Goal: Task Accomplishment & Management: Complete application form

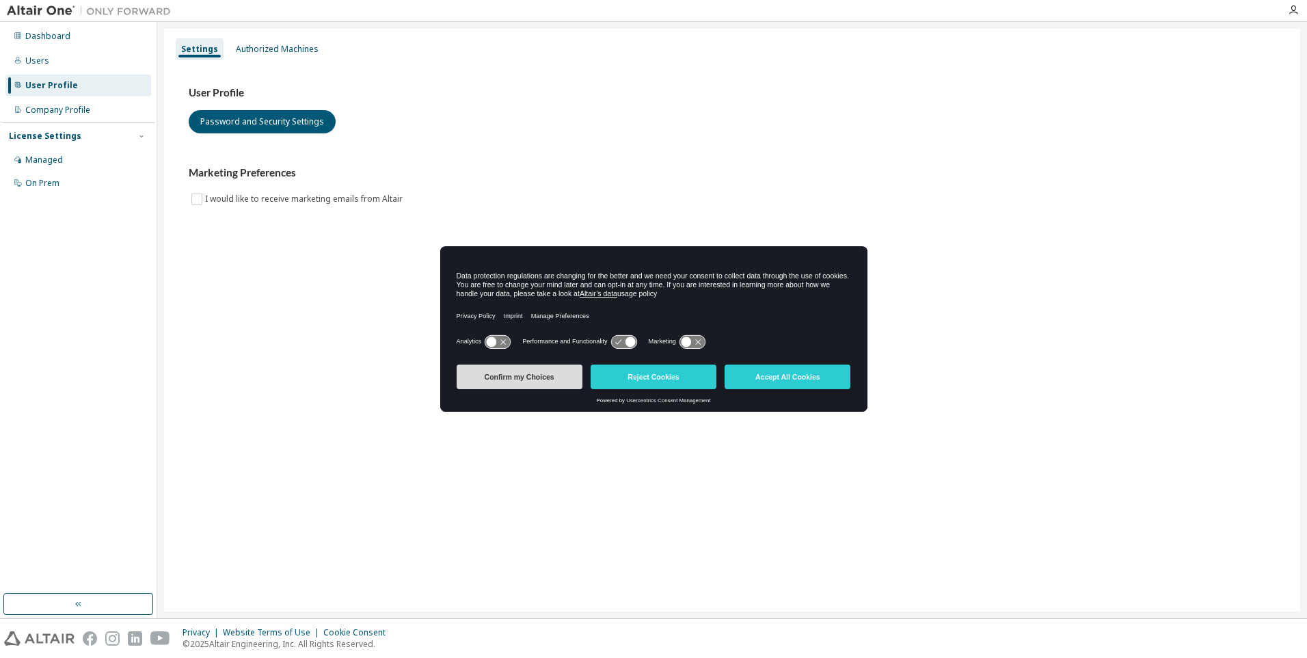
click at [561, 374] on button "Confirm my Choices" at bounding box center [520, 376] width 126 height 25
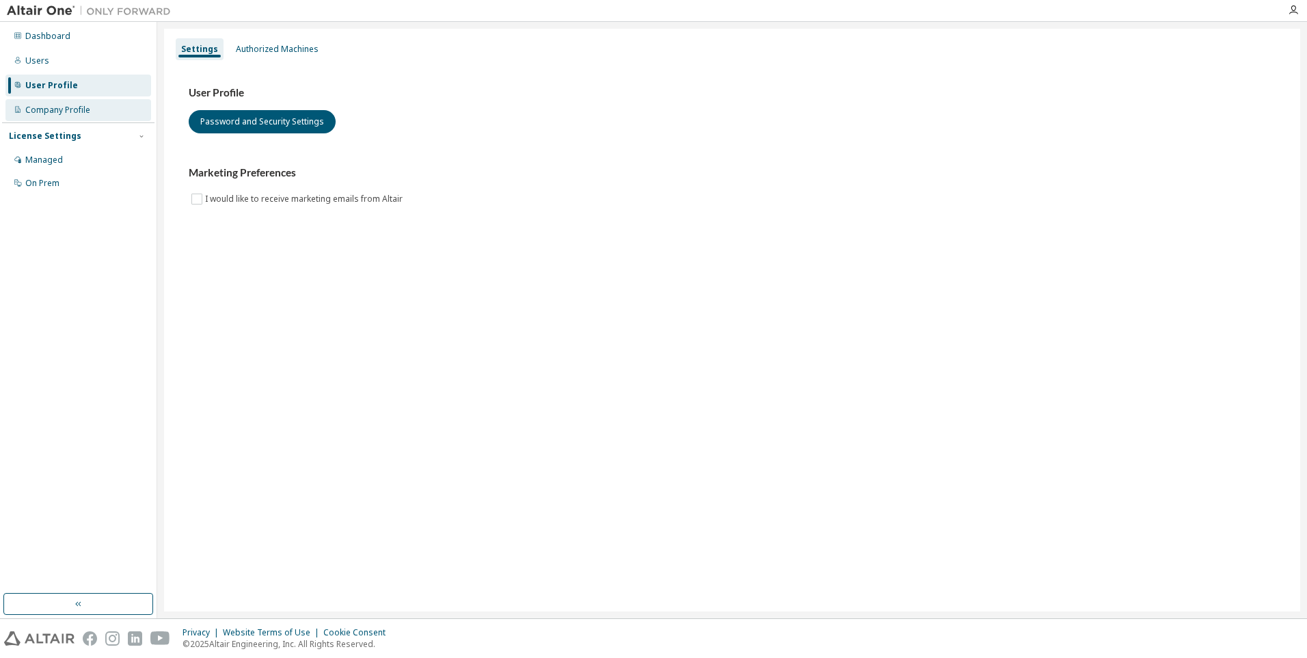
click at [88, 109] on div "Company Profile" at bounding box center [57, 110] width 65 height 11
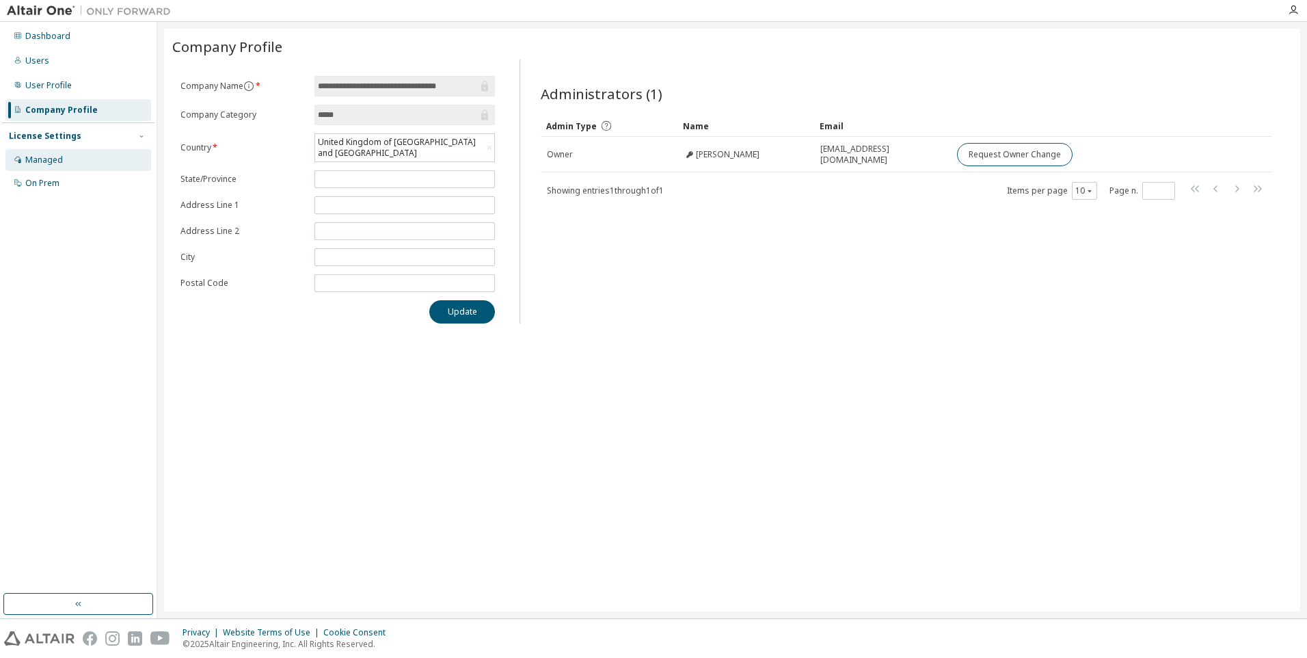
click at [62, 155] on div "Managed" at bounding box center [78, 160] width 146 height 22
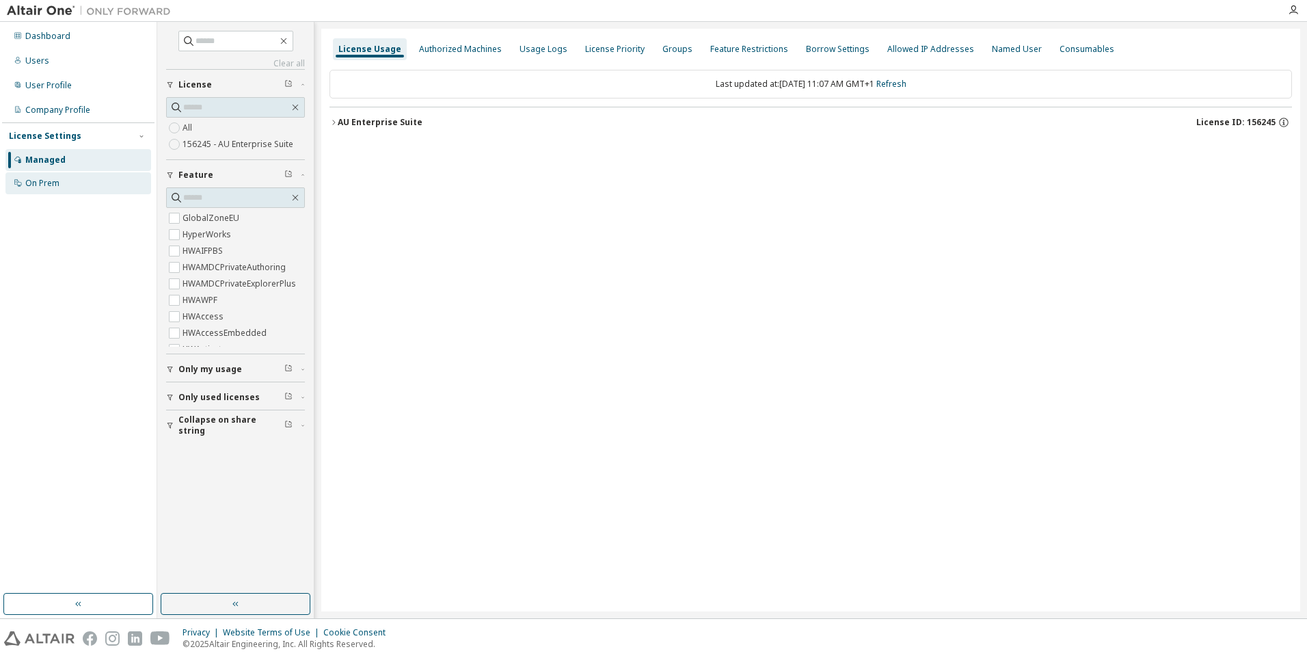
click at [74, 184] on div "On Prem" at bounding box center [78, 183] width 146 height 22
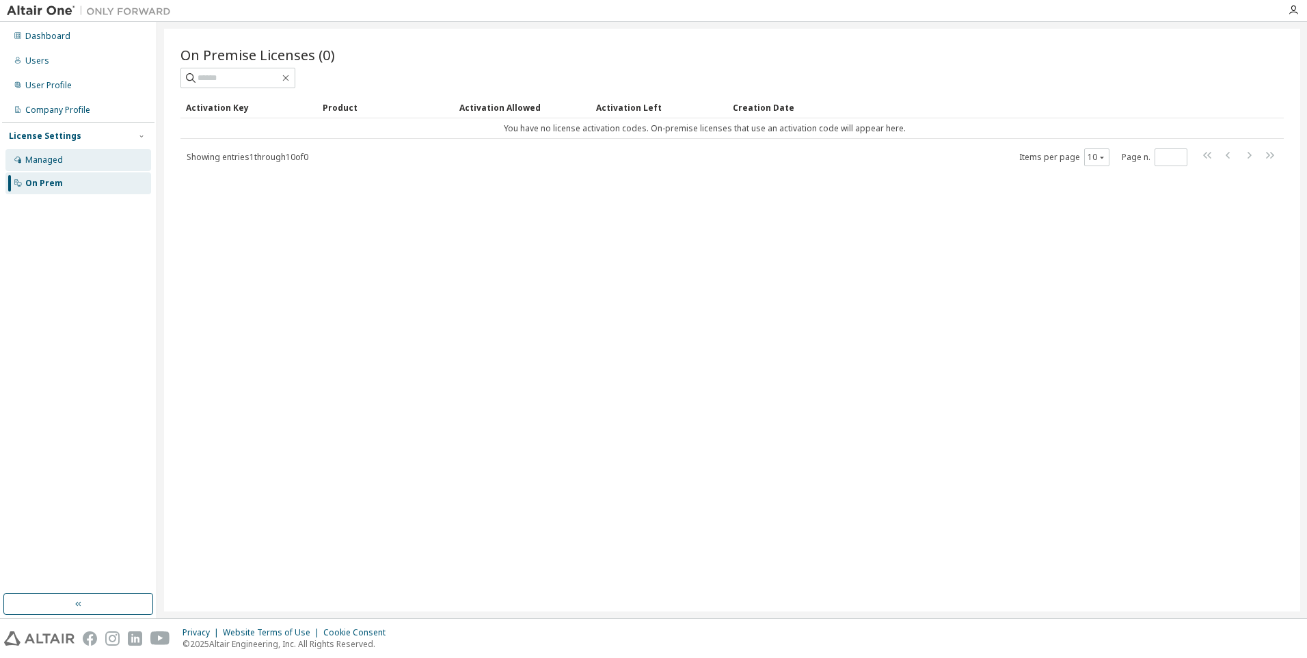
click at [78, 157] on div "Managed" at bounding box center [78, 160] width 146 height 22
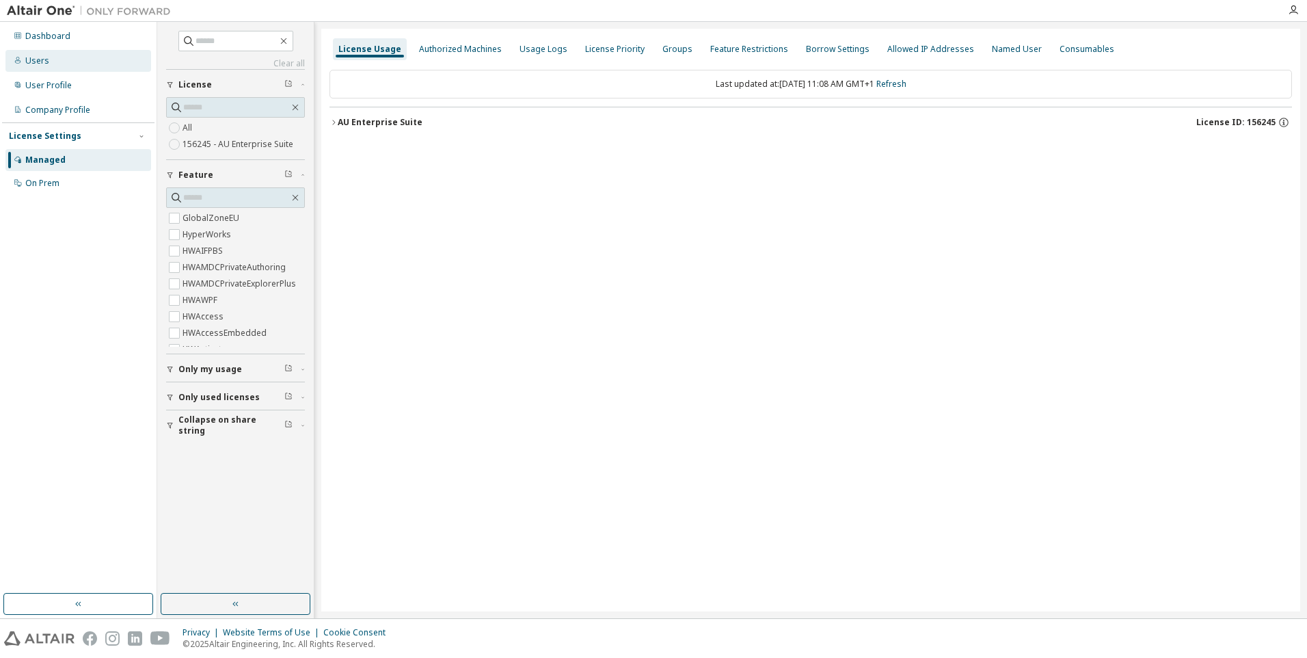
click at [79, 66] on div "Users" at bounding box center [78, 61] width 146 height 22
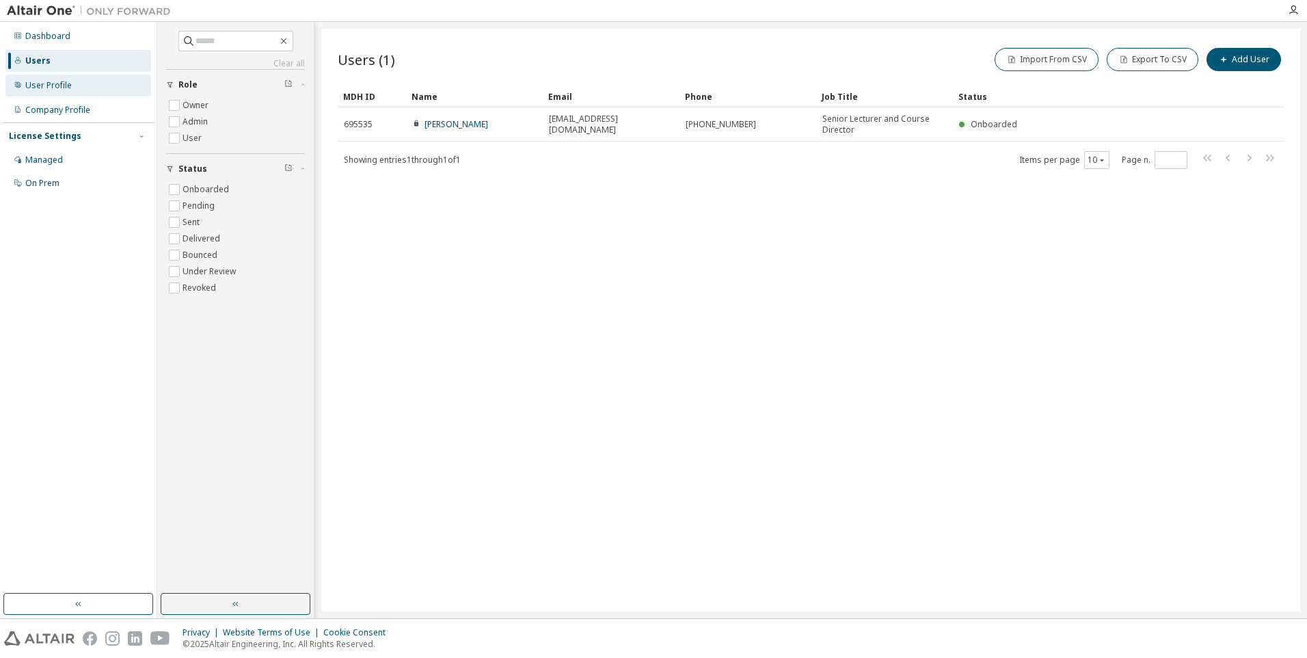
click at [83, 82] on div "User Profile" at bounding box center [78, 86] width 146 height 22
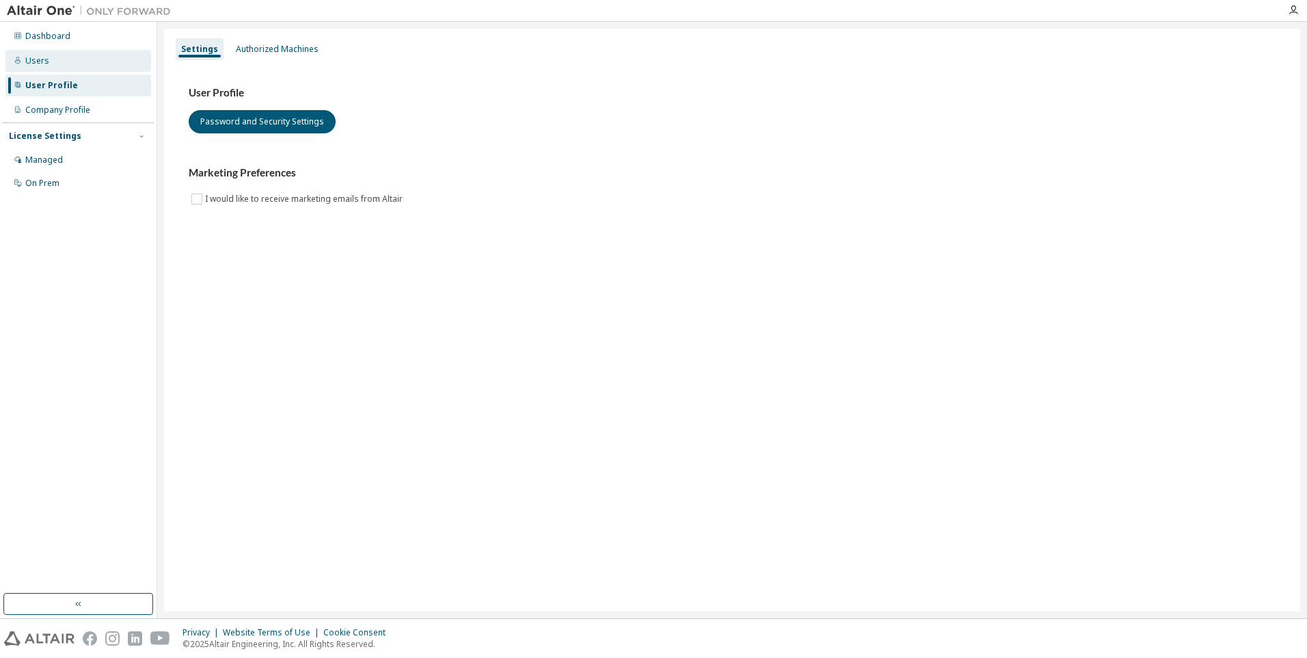
click at [92, 59] on div "Users" at bounding box center [78, 61] width 146 height 22
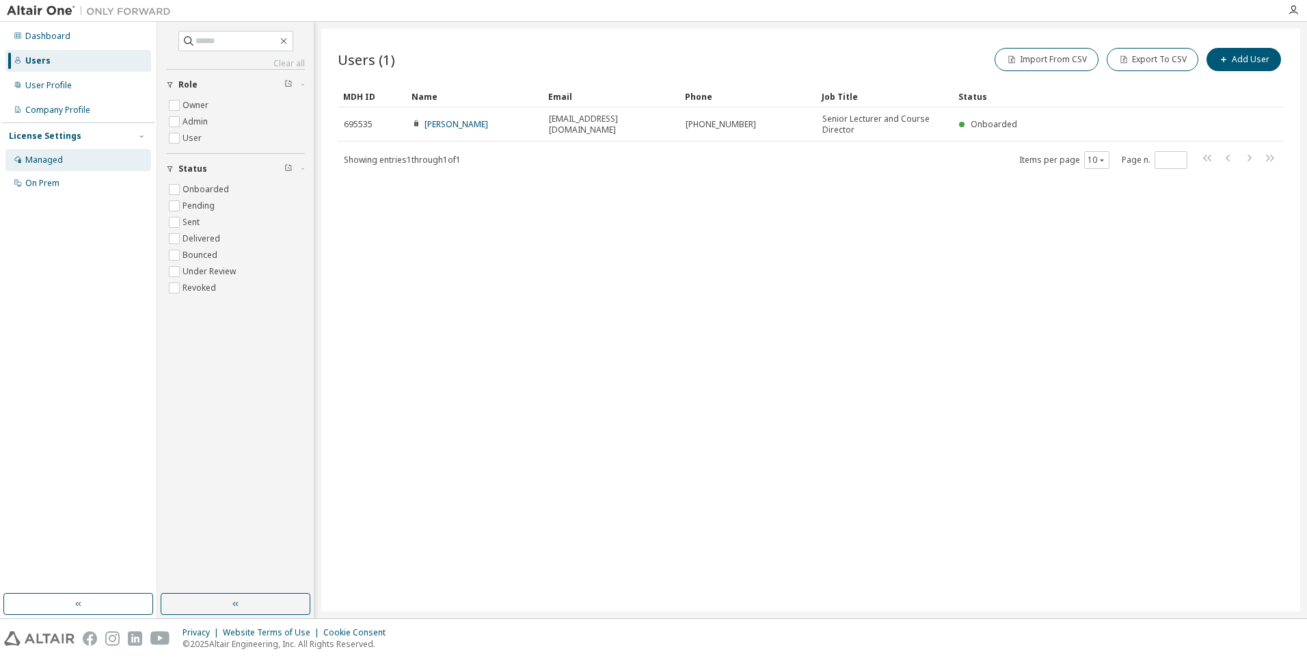
click at [62, 155] on div "Managed" at bounding box center [78, 160] width 146 height 22
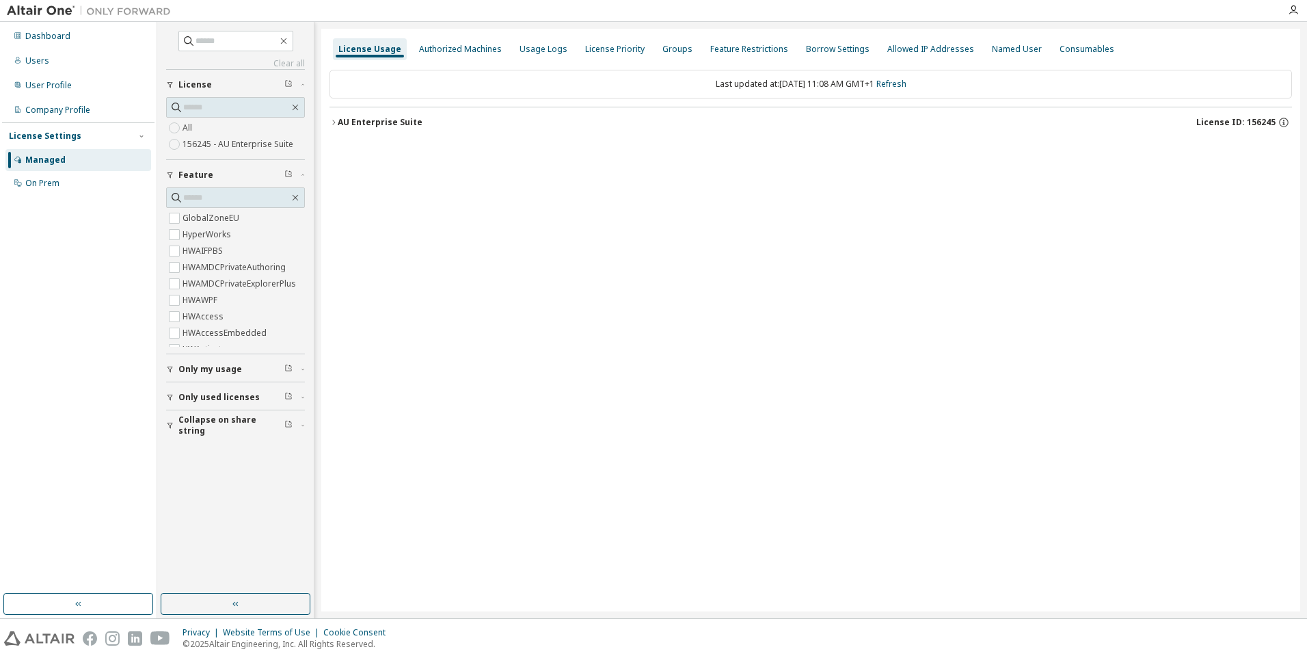
click at [168, 366] on icon "button" at bounding box center [170, 369] width 8 height 8
click at [170, 436] on icon "button" at bounding box center [170, 437] width 8 height 8
click at [172, 501] on icon "button" at bounding box center [170, 505] width 8 height 8
click at [54, 64] on div "Users" at bounding box center [78, 61] width 146 height 22
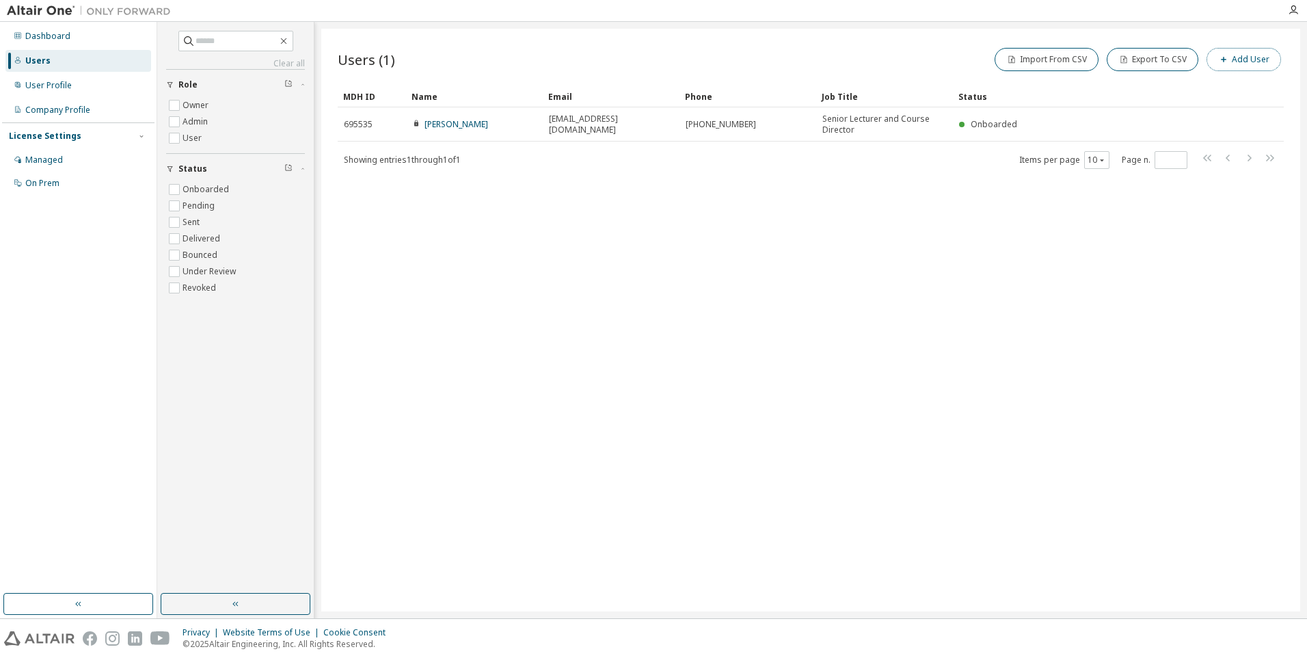
click at [1240, 59] on button "Add User" at bounding box center [1244, 59] width 75 height 23
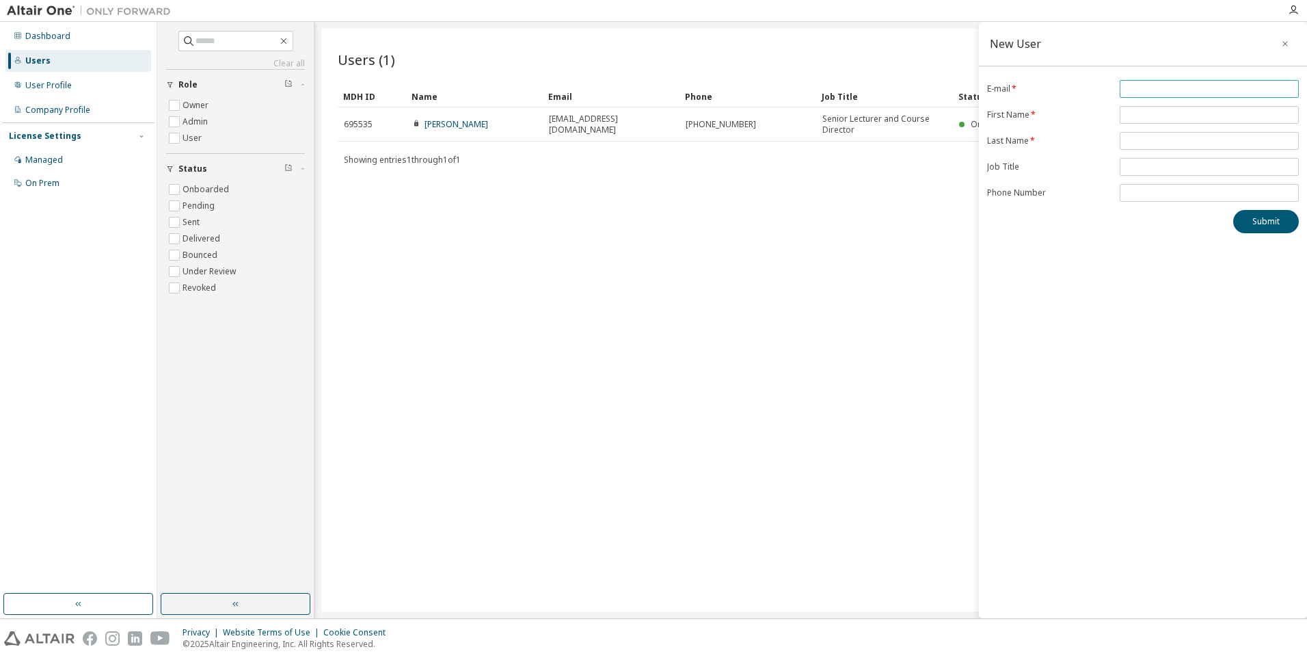
click at [1148, 90] on input "email" at bounding box center [1210, 88] width 172 height 11
type input "*"
click at [1136, 82] on span "*" at bounding box center [1209, 89] width 179 height 18
click at [1137, 84] on input "*" at bounding box center [1210, 88] width 172 height 11
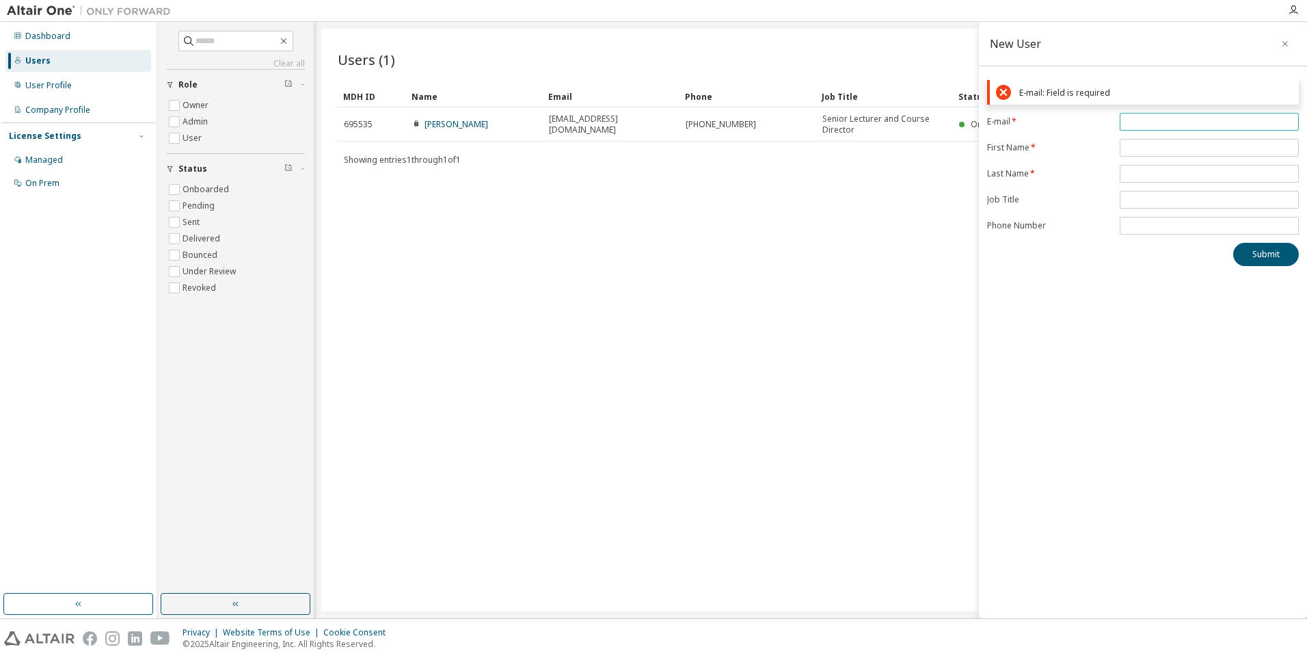
click at [1176, 116] on input "email" at bounding box center [1210, 121] width 172 height 11
paste input "**********"
type input "**********"
click at [1145, 150] on form "**********" at bounding box center [1143, 174] width 312 height 122
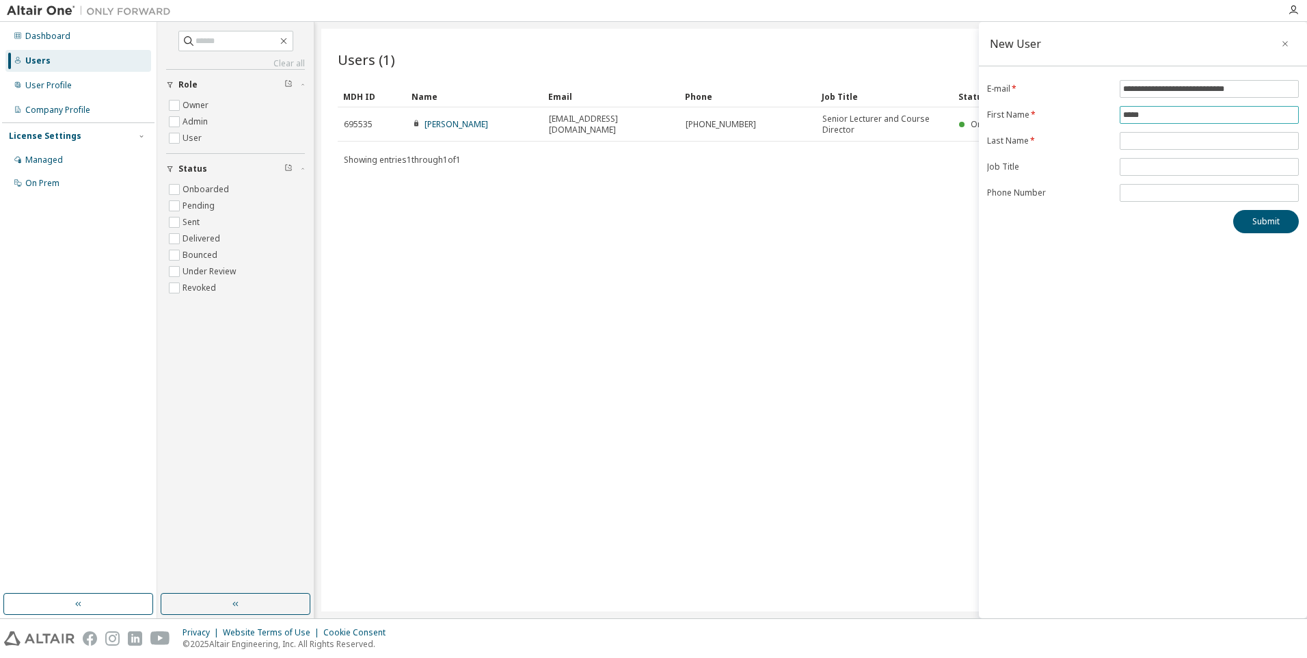
type input "*****"
click at [1206, 131] on form "**********" at bounding box center [1143, 141] width 312 height 122
click at [1207, 141] on input "text" at bounding box center [1210, 140] width 172 height 11
type input "*******"
click at [1169, 234] on div "**********" at bounding box center [1143, 320] width 328 height 596
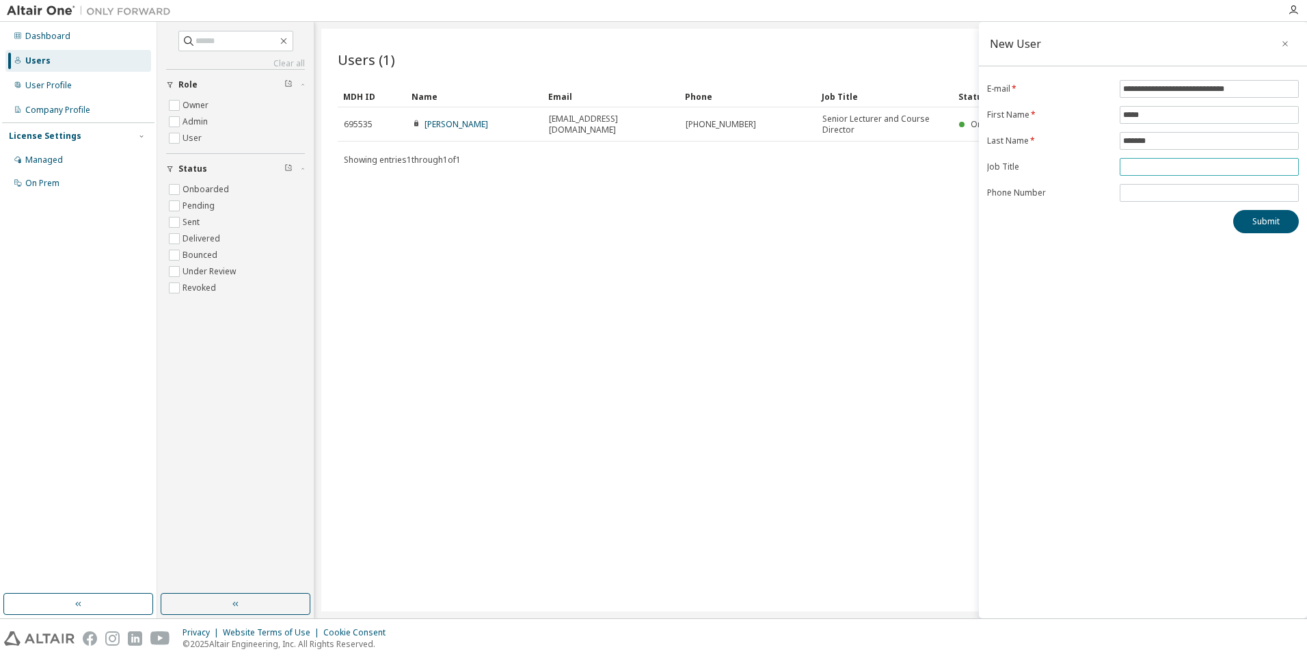
click at [1186, 163] on input "text" at bounding box center [1210, 166] width 172 height 11
type input "*****"
drag, startPoint x: 1145, startPoint y: 168, endPoint x: 1124, endPoint y: 169, distance: 21.2
click at [1123, 170] on span "*****" at bounding box center [1209, 167] width 179 height 18
click at [1256, 220] on button "Submit" at bounding box center [1267, 221] width 66 height 23
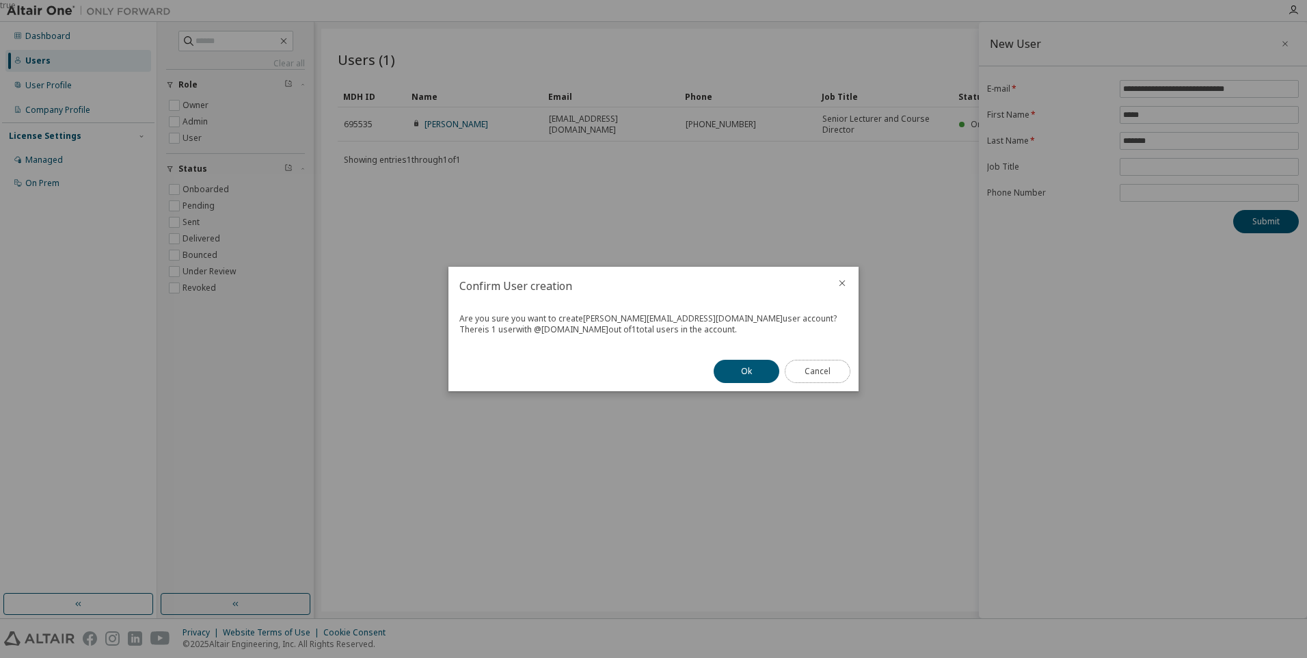
click at [808, 376] on button "Cancel" at bounding box center [818, 371] width 66 height 23
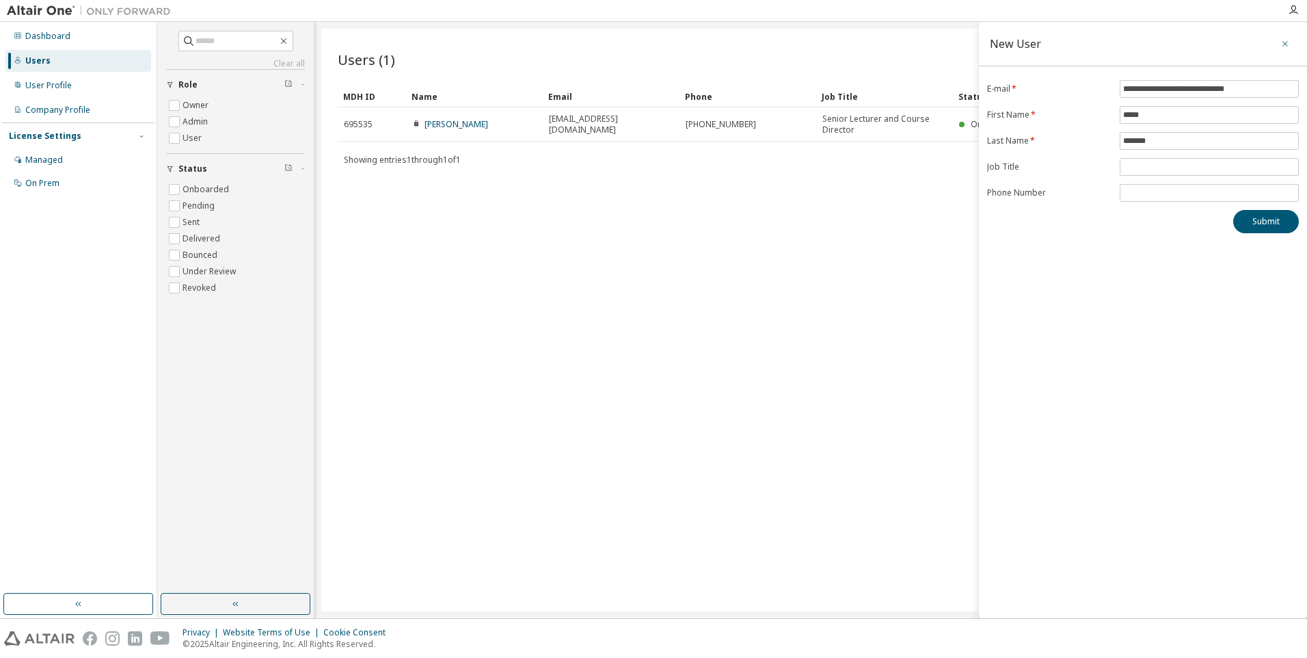
click at [1290, 42] on icon "button" at bounding box center [1286, 43] width 10 height 11
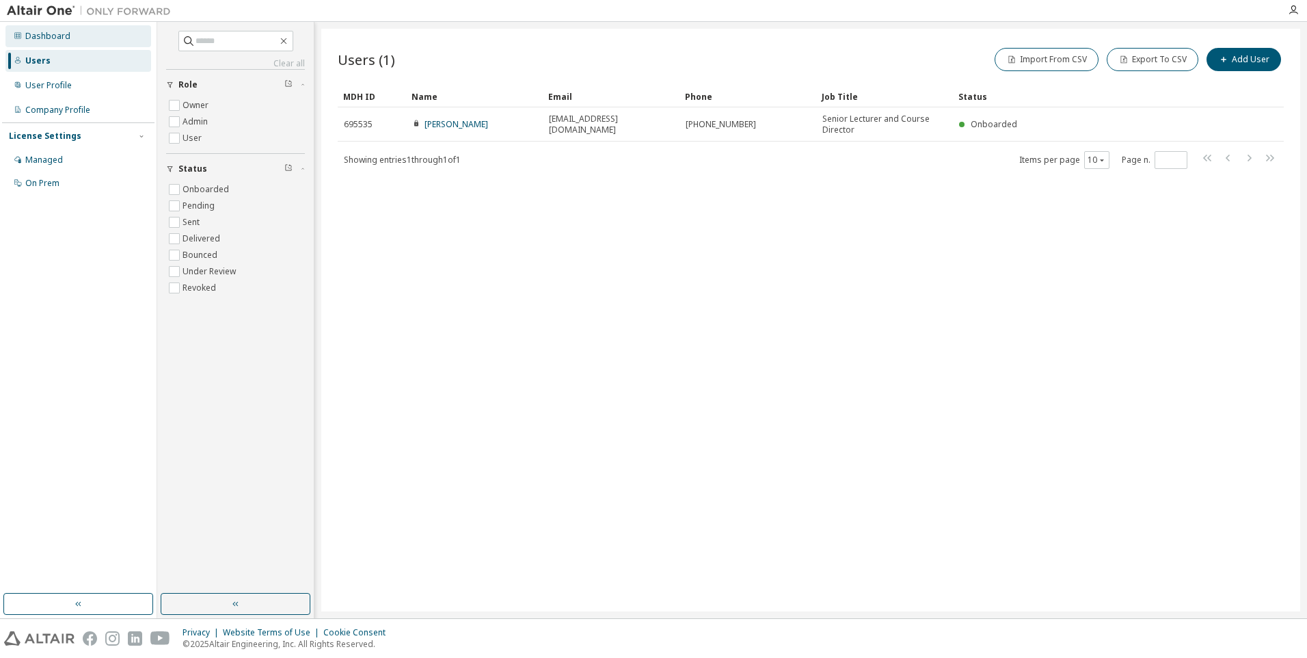
click at [70, 31] on div "Dashboard" at bounding box center [78, 36] width 146 height 22
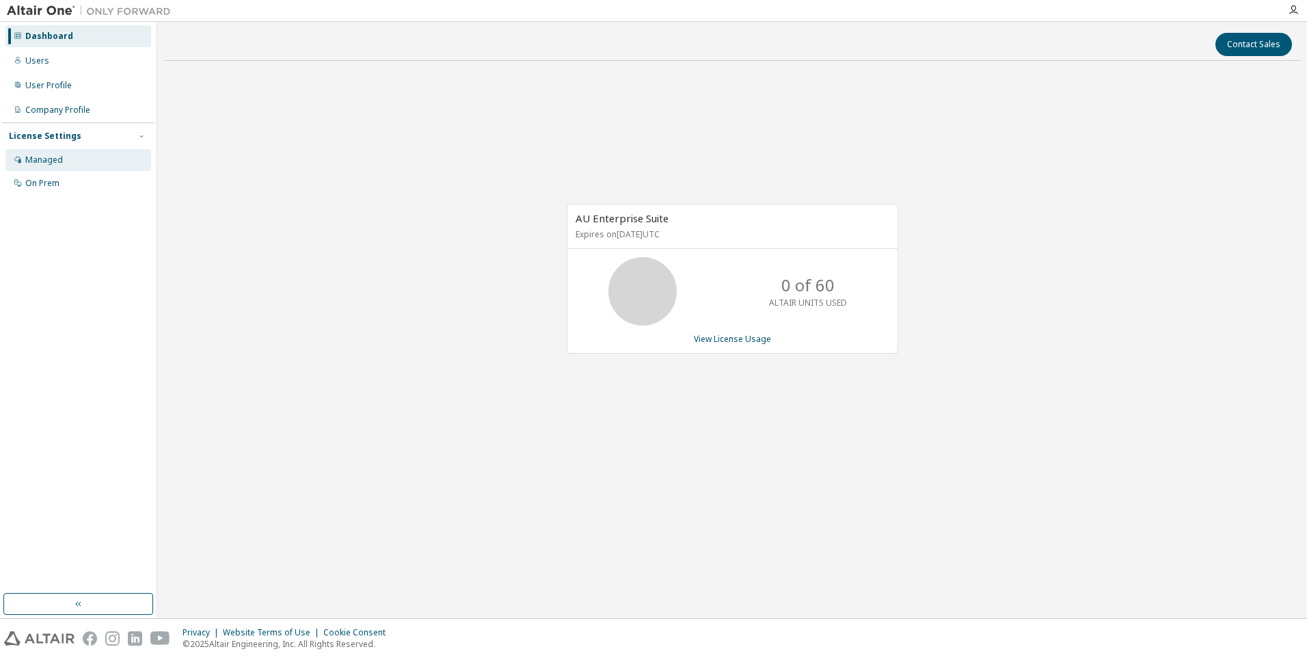
click at [63, 155] on div "Managed" at bounding box center [78, 160] width 146 height 22
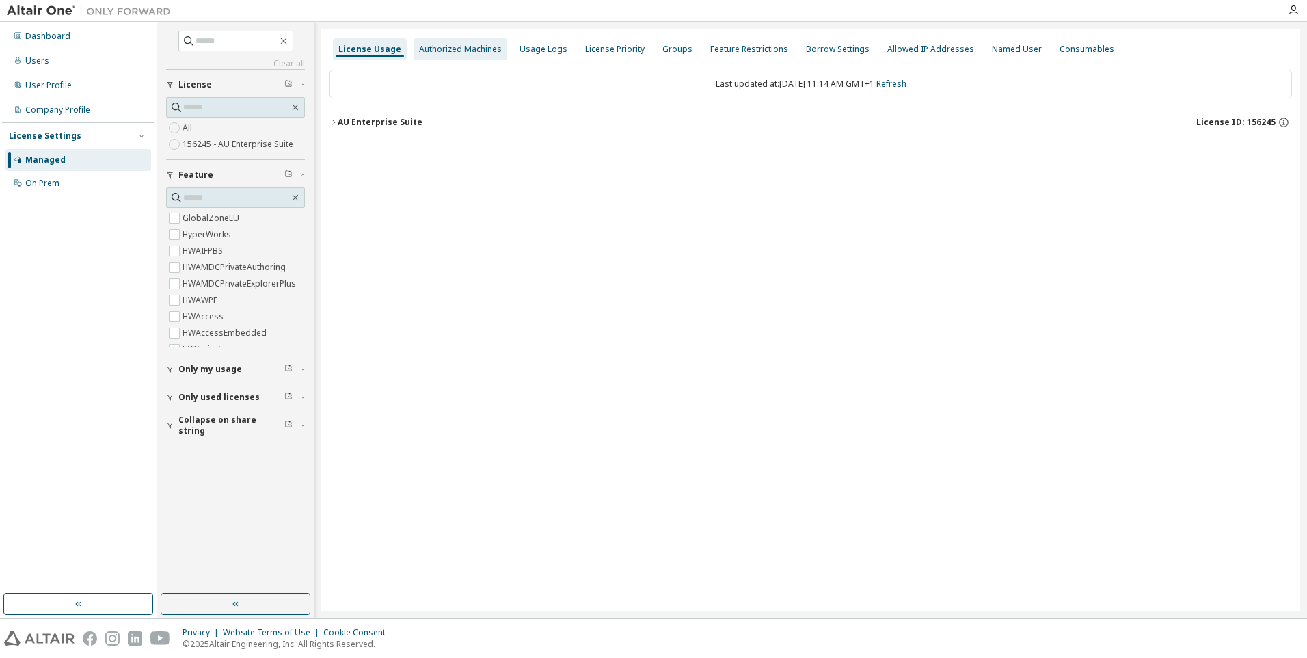
click at [472, 54] on div "Authorized Machines" at bounding box center [460, 49] width 83 height 11
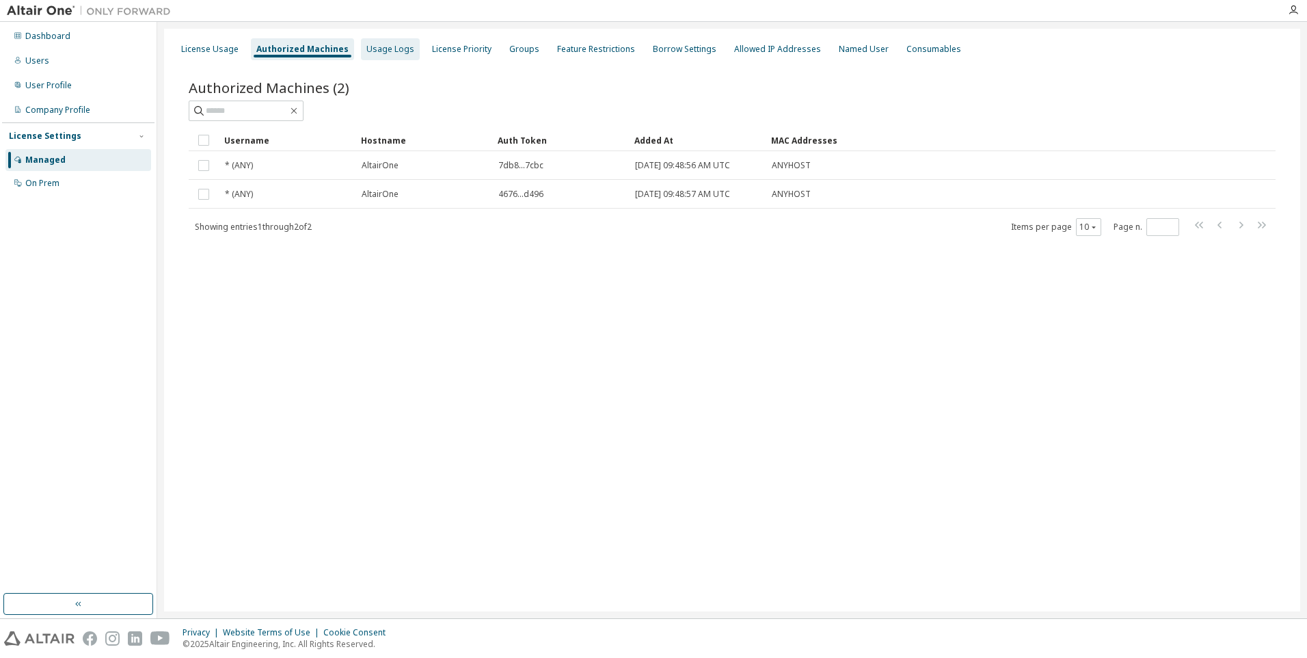
click at [367, 54] on div "Usage Logs" at bounding box center [391, 49] width 48 height 11
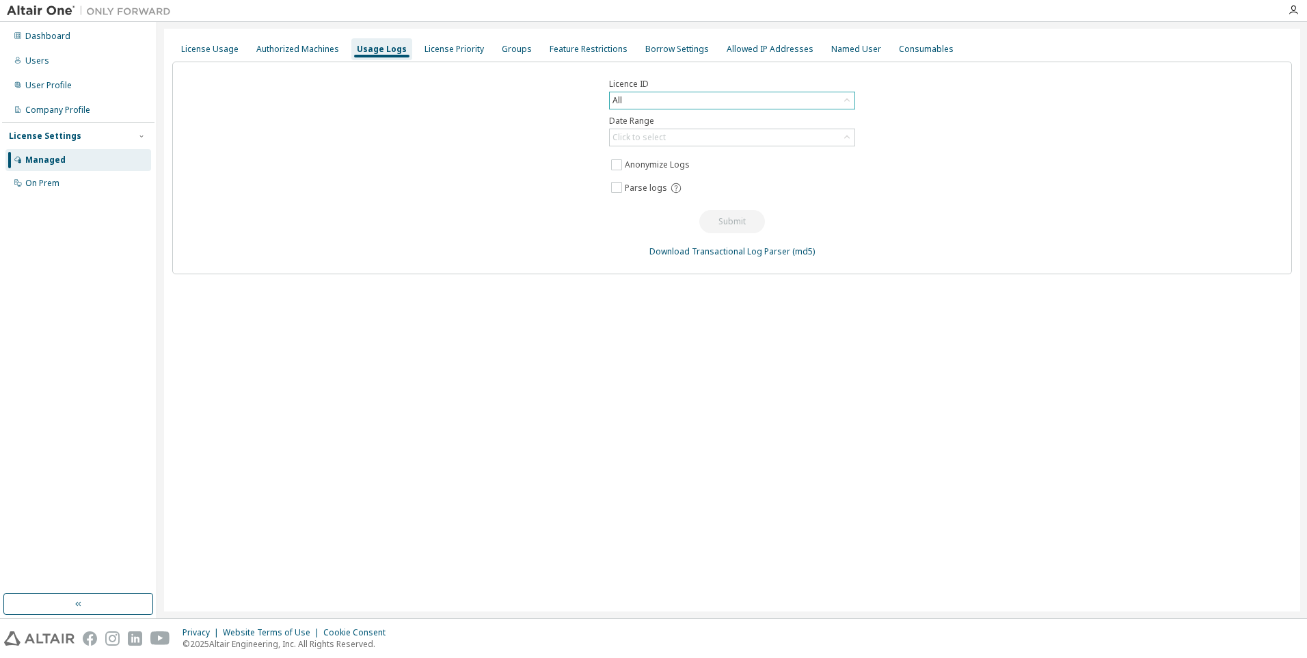
click at [676, 101] on div "All" at bounding box center [732, 100] width 245 height 16
click at [455, 51] on div "License Priority" at bounding box center [454, 49] width 59 height 11
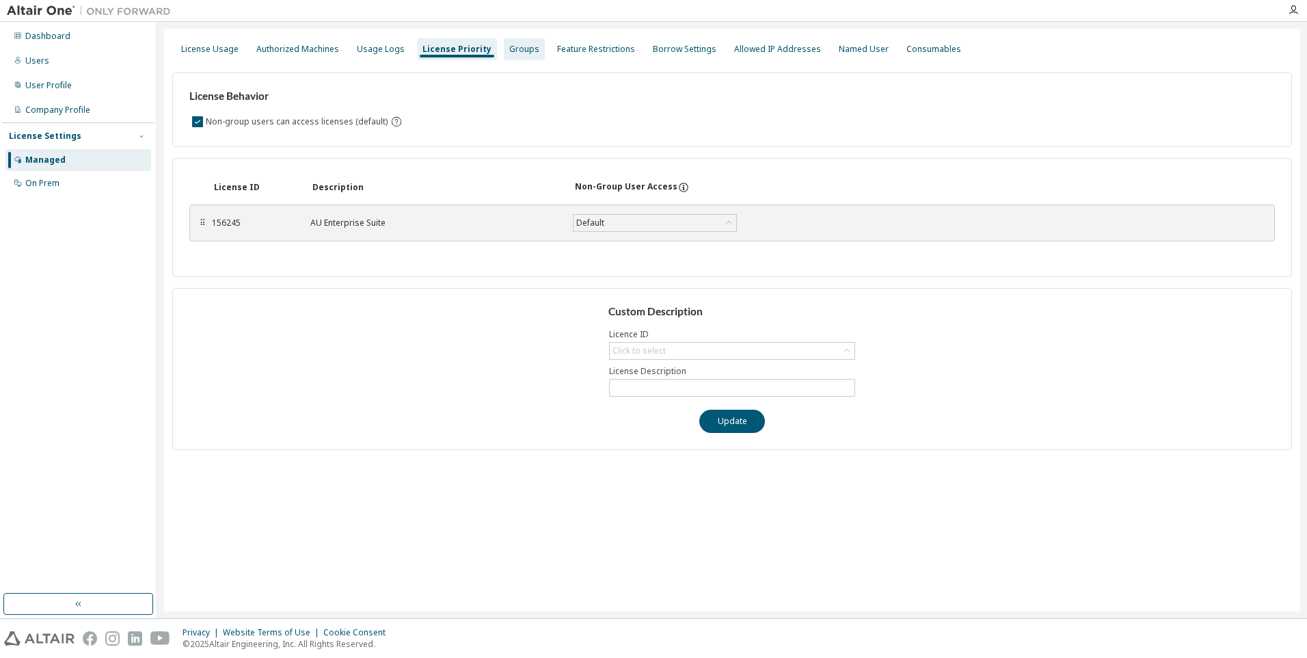
click at [509, 47] on div "Groups" at bounding box center [524, 49] width 30 height 11
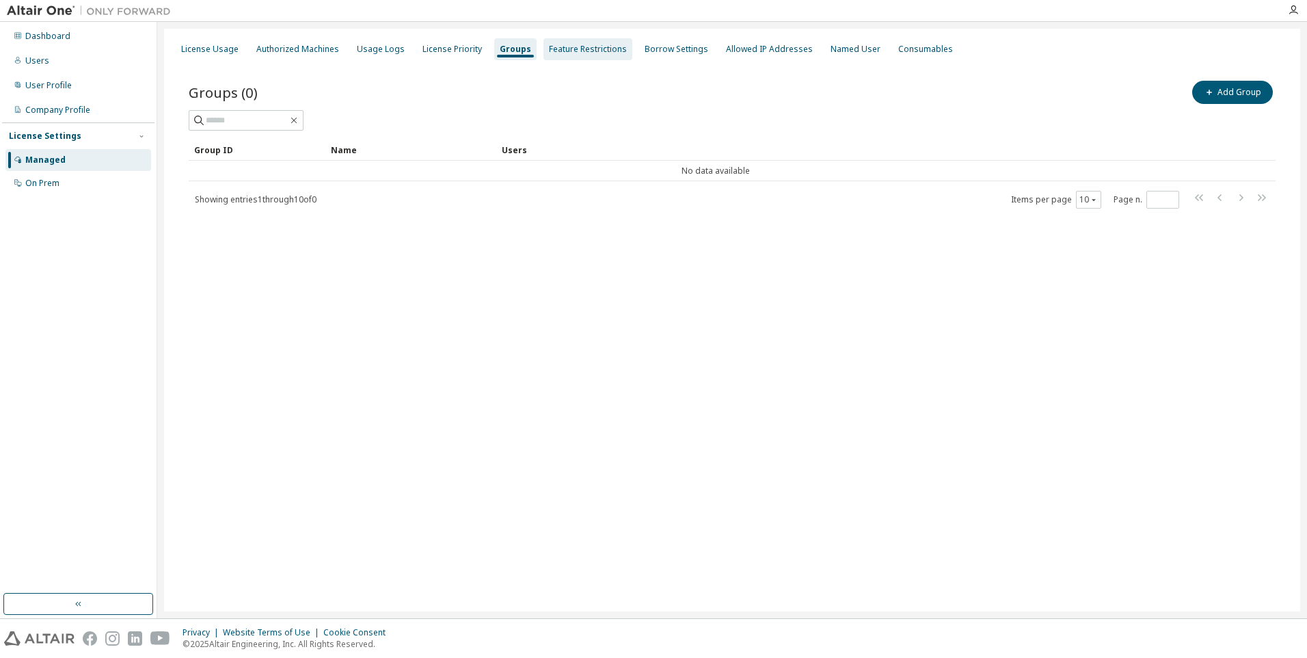
click at [572, 52] on div "Feature Restrictions" at bounding box center [588, 49] width 78 height 11
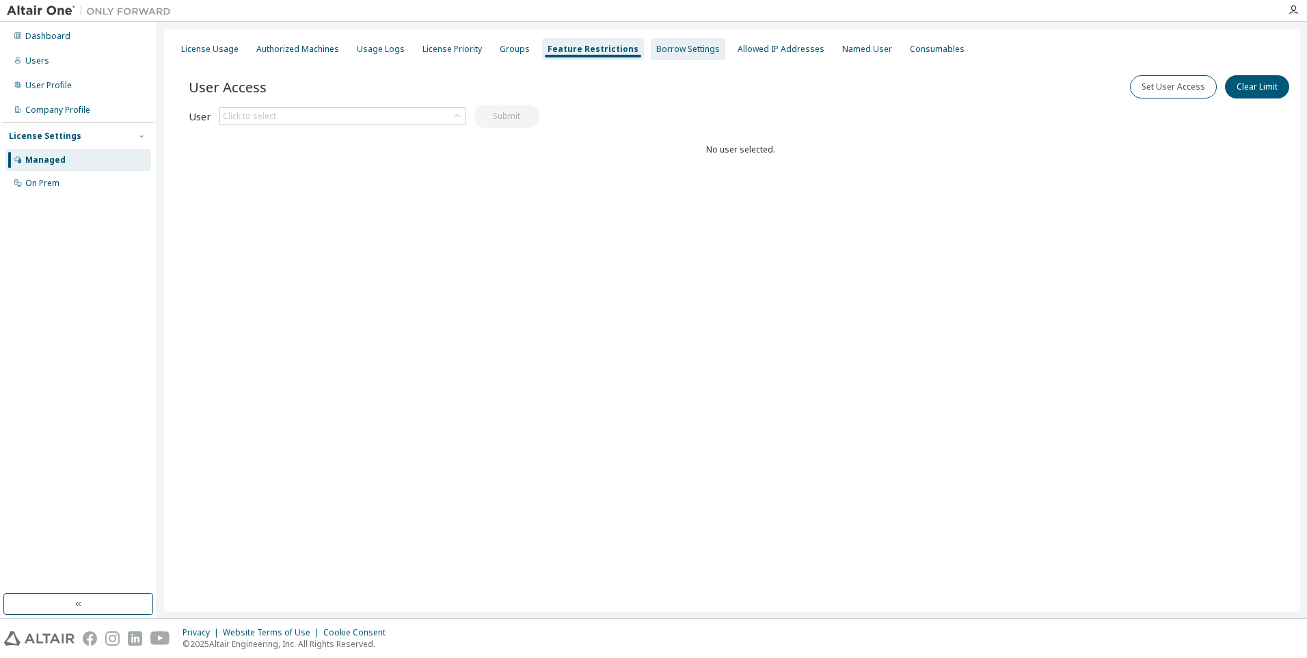
click at [702, 55] on div "Borrow Settings" at bounding box center [688, 49] width 75 height 22
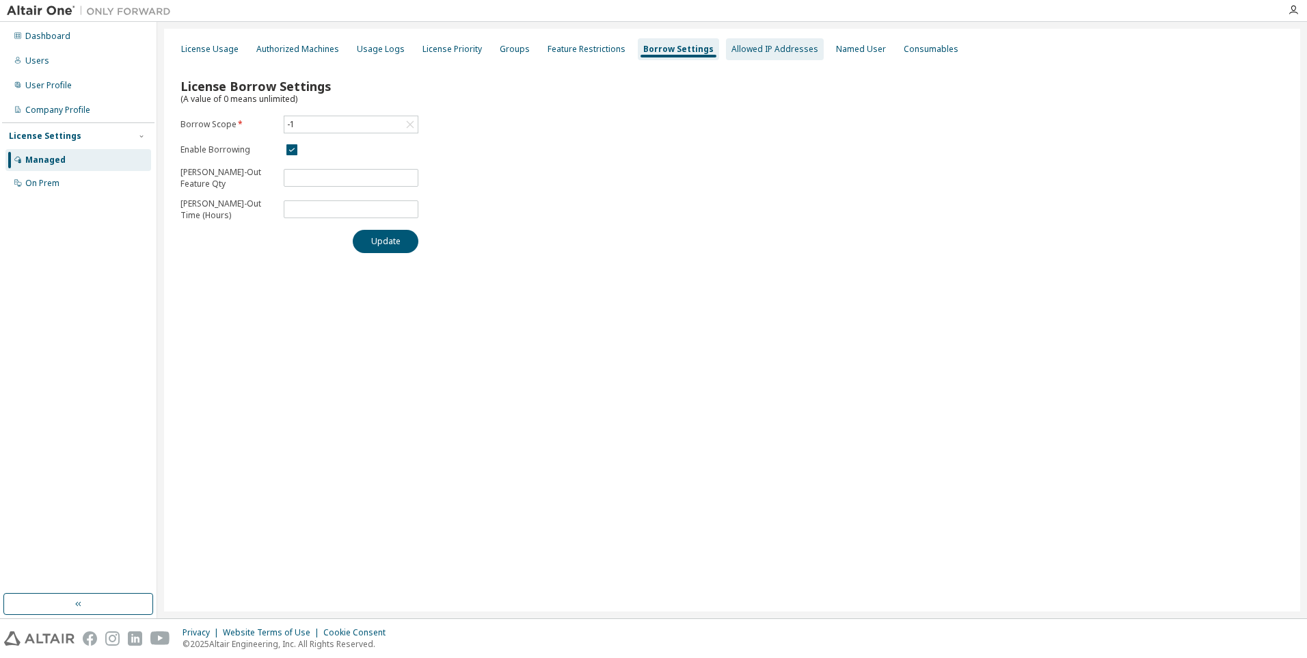
click at [760, 52] on div "Allowed IP Addresses" at bounding box center [775, 49] width 87 height 11
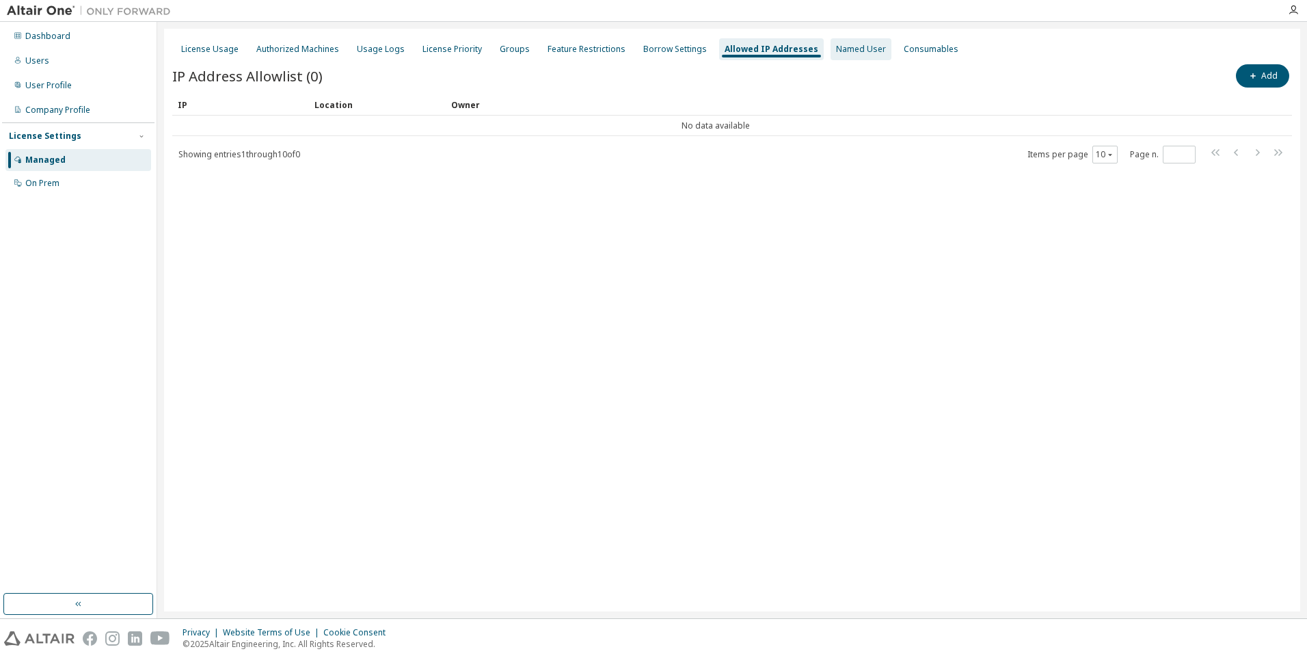
click at [836, 52] on div "Named User" at bounding box center [861, 49] width 50 height 11
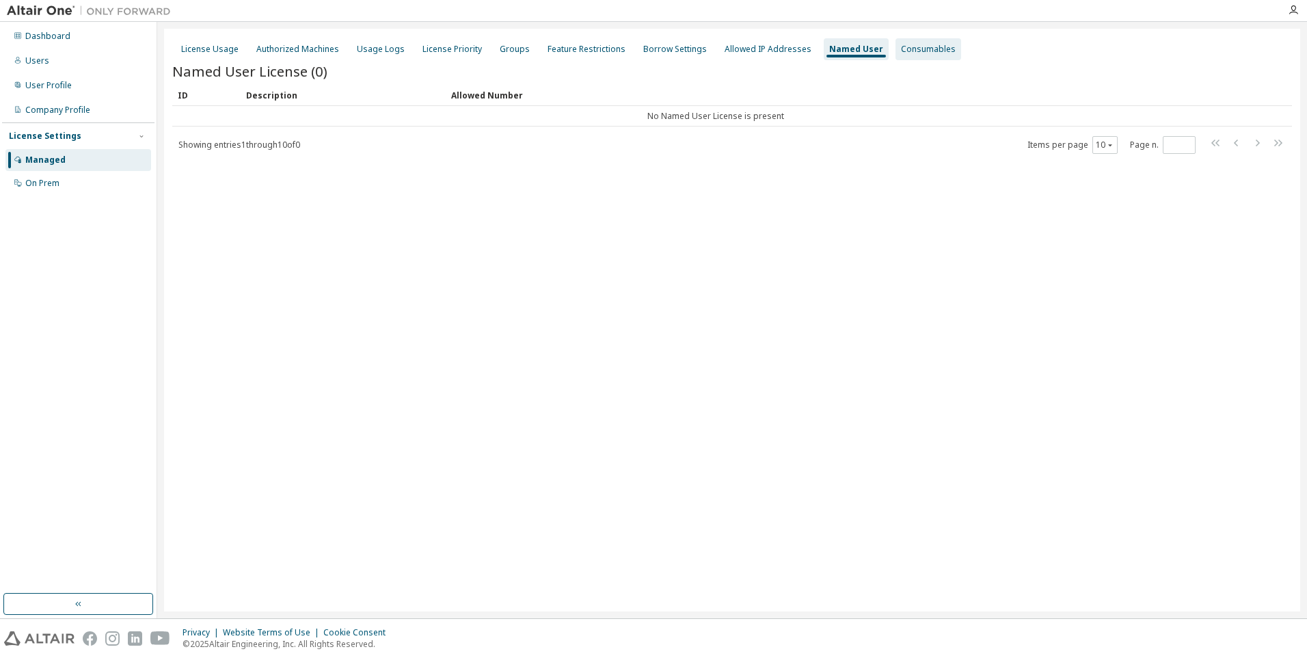
click at [901, 52] on div "Consumables" at bounding box center [928, 49] width 55 height 11
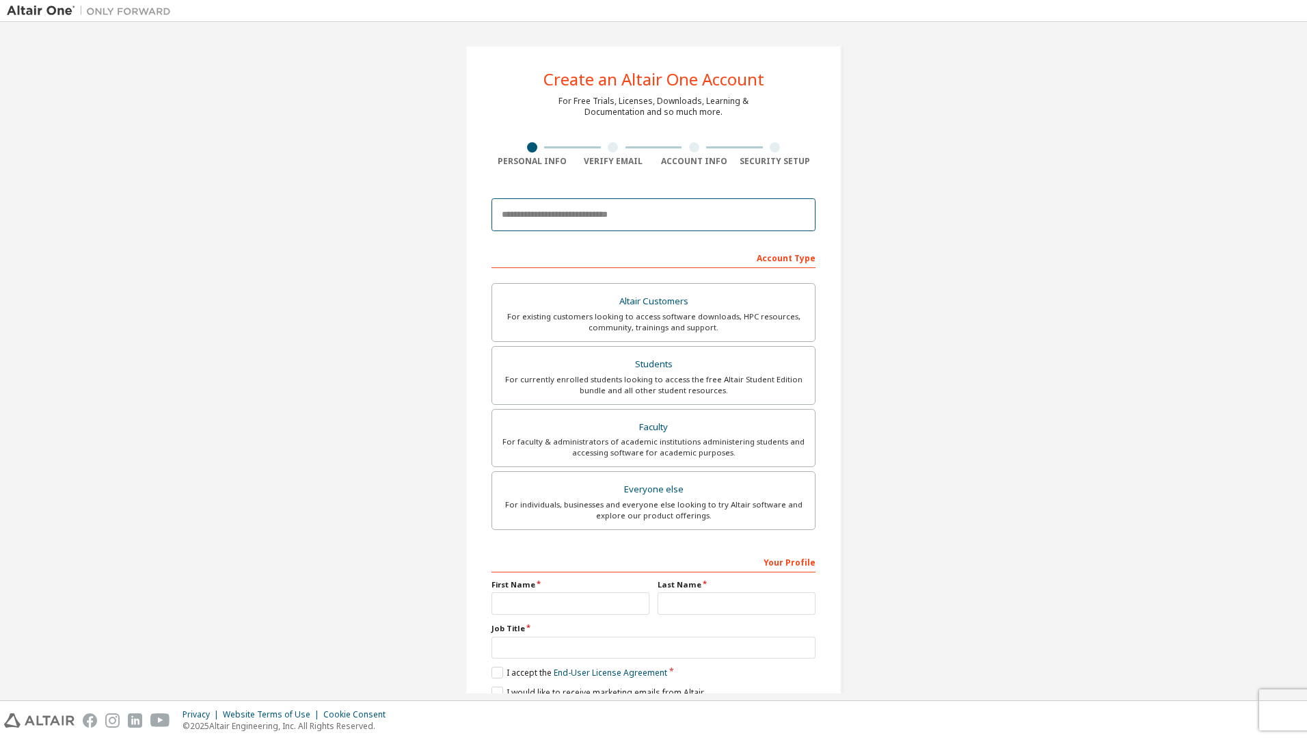
click at [658, 207] on input "email" at bounding box center [654, 214] width 324 height 33
type input "**********"
type input "*******"
type input "**********"
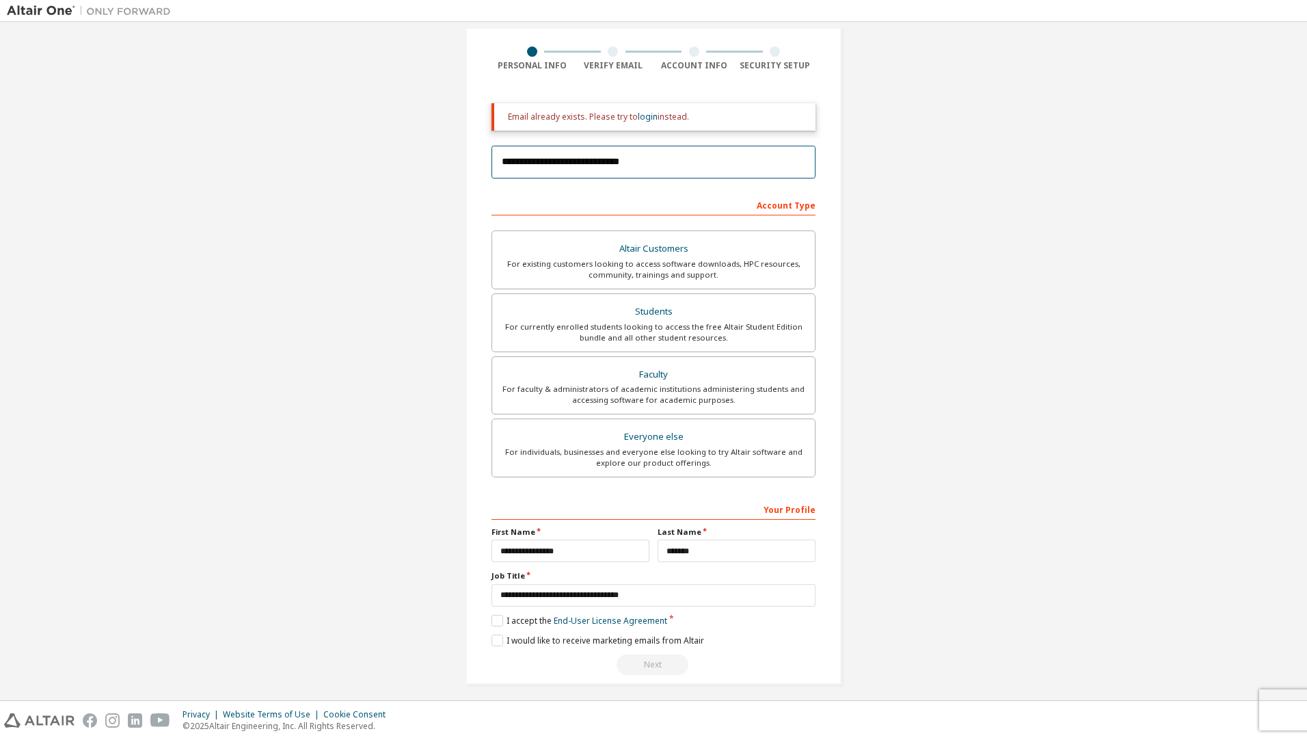
scroll to position [103, 0]
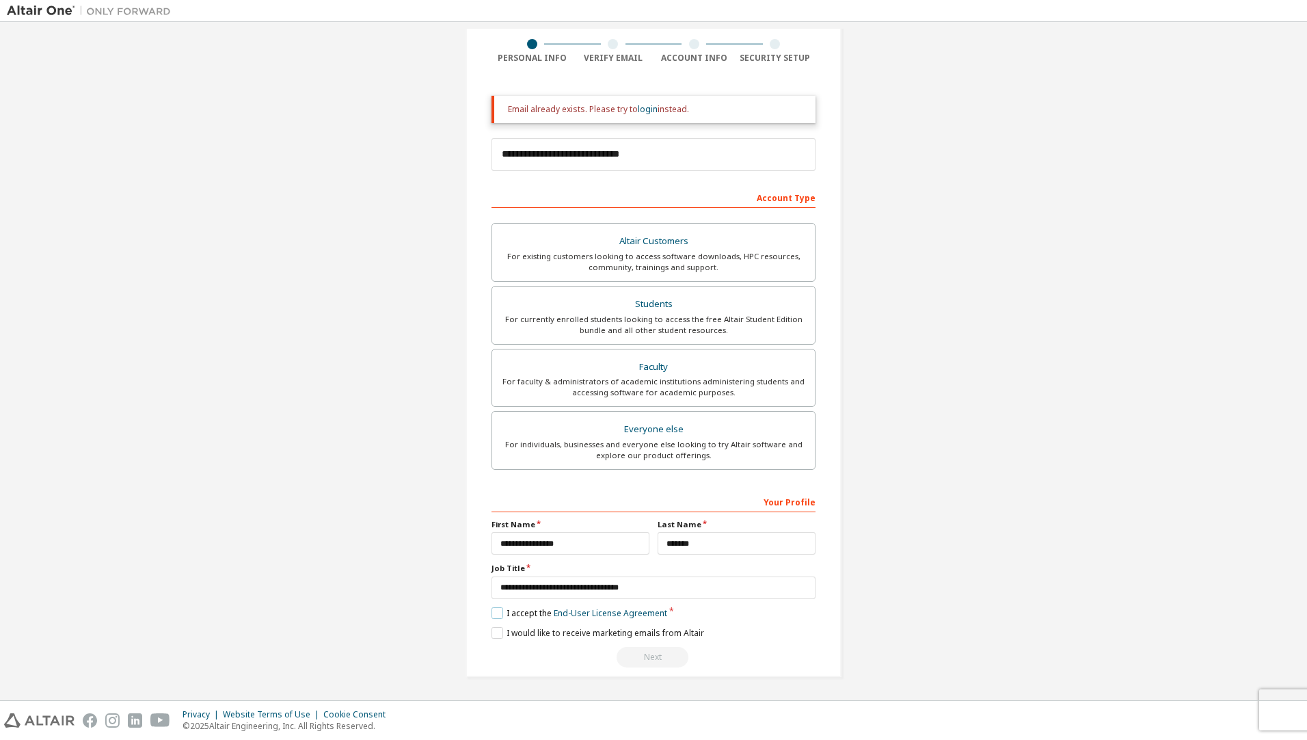
click at [512, 614] on label "I accept the End-User License Agreement" at bounding box center [580, 613] width 176 height 12
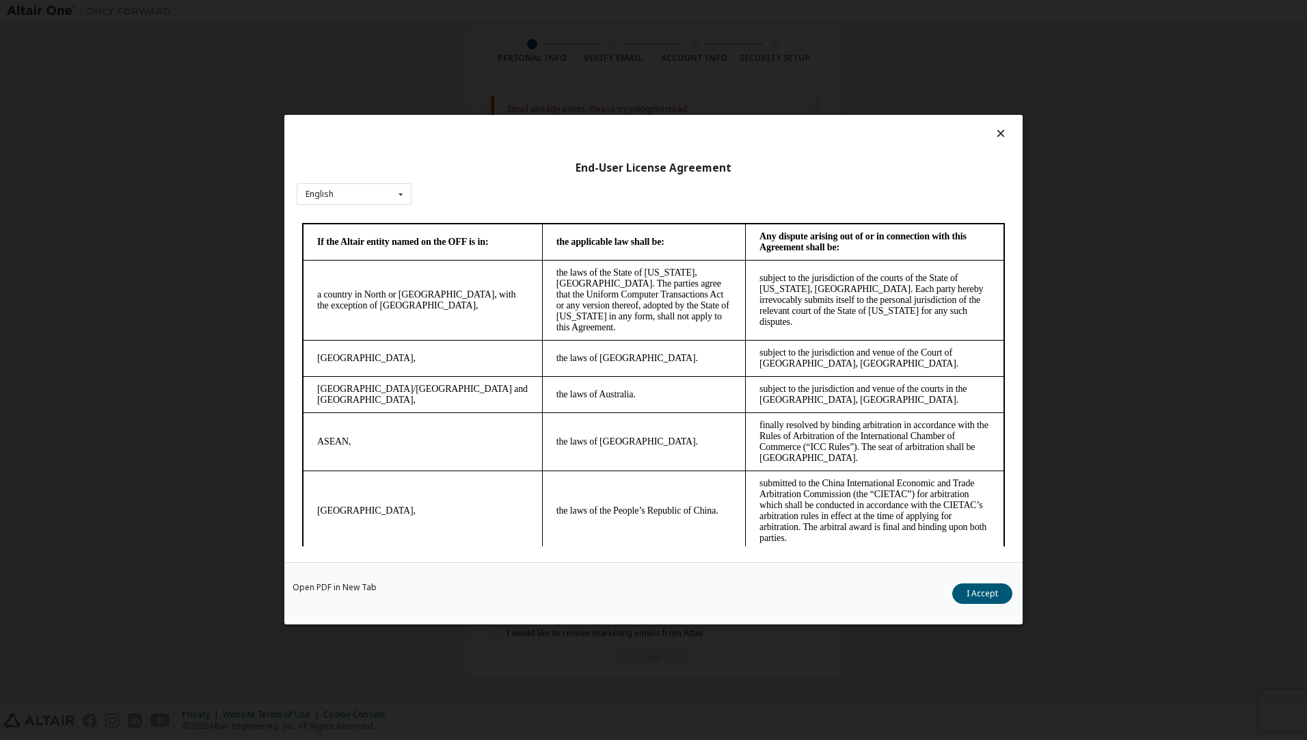
scroll to position [3578, 0]
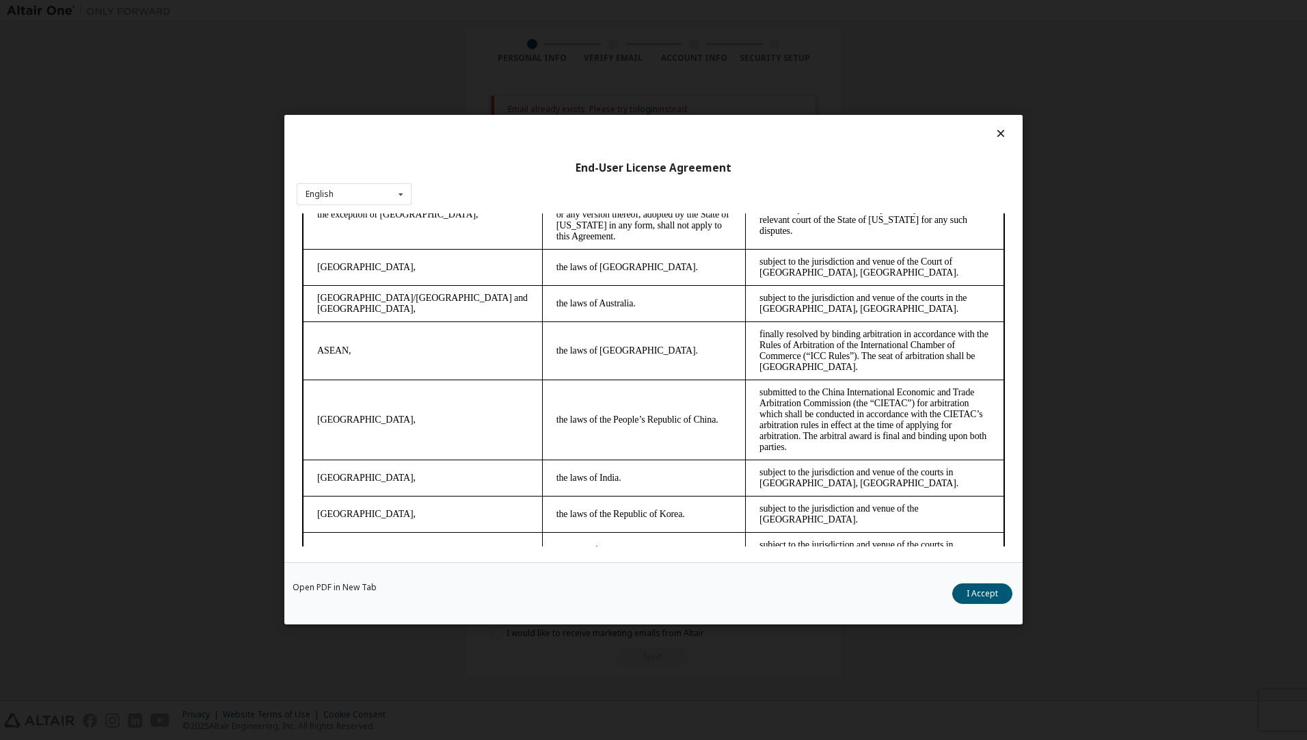
click at [986, 598] on button "I Accept" at bounding box center [983, 594] width 60 height 21
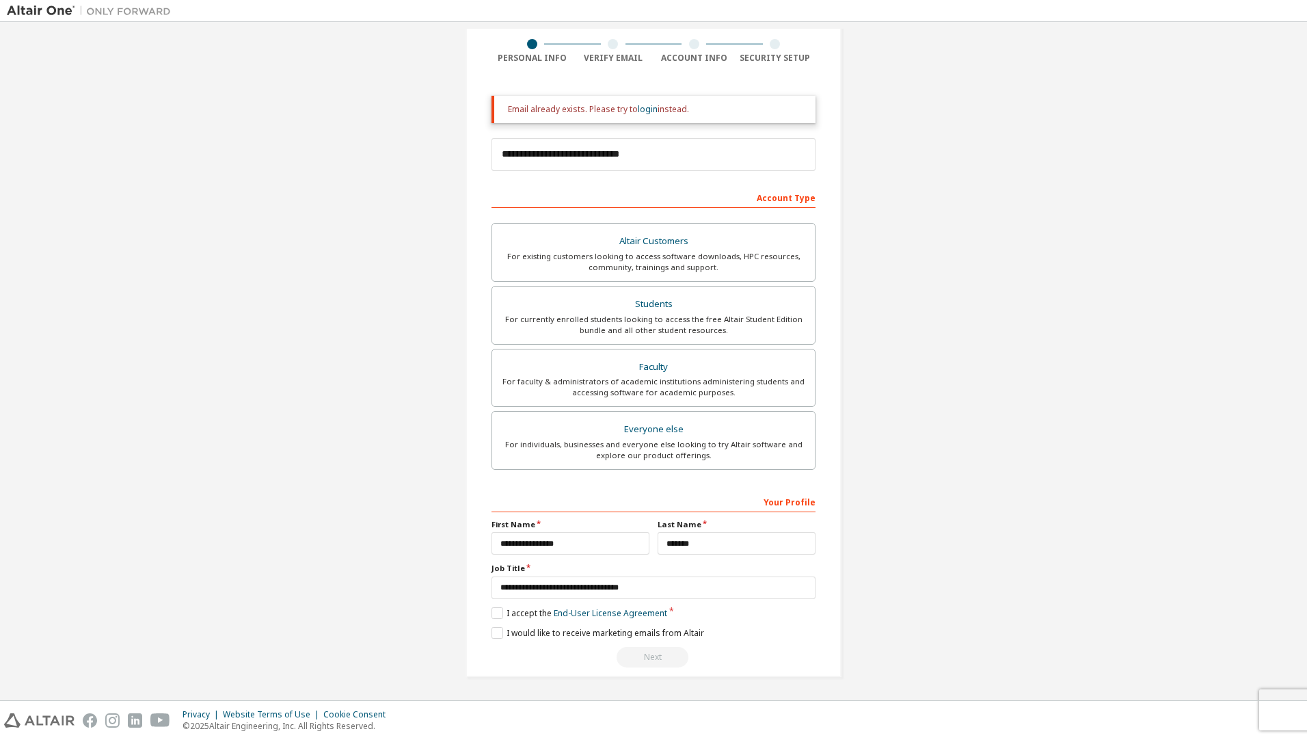
click at [643, 660] on div "Next" at bounding box center [654, 657] width 324 height 21
click at [570, 633] on label "I would like to receive marketing emails from Altair" at bounding box center [598, 633] width 213 height 12
click at [587, 265] on div "For existing customers looking to access software downloads, HPC resources, com…" at bounding box center [654, 262] width 306 height 22
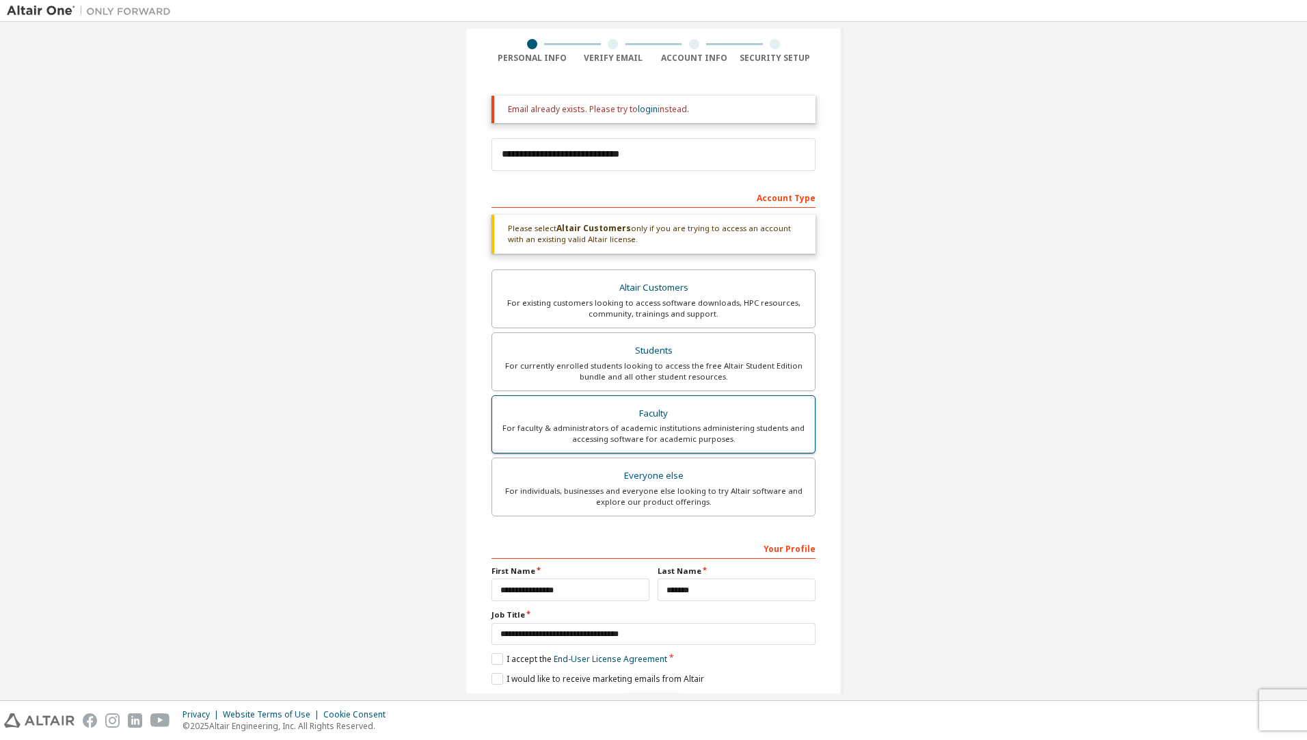
click at [613, 423] on div "For faculty & administrators of academic institutions administering students an…" at bounding box center [654, 434] width 306 height 22
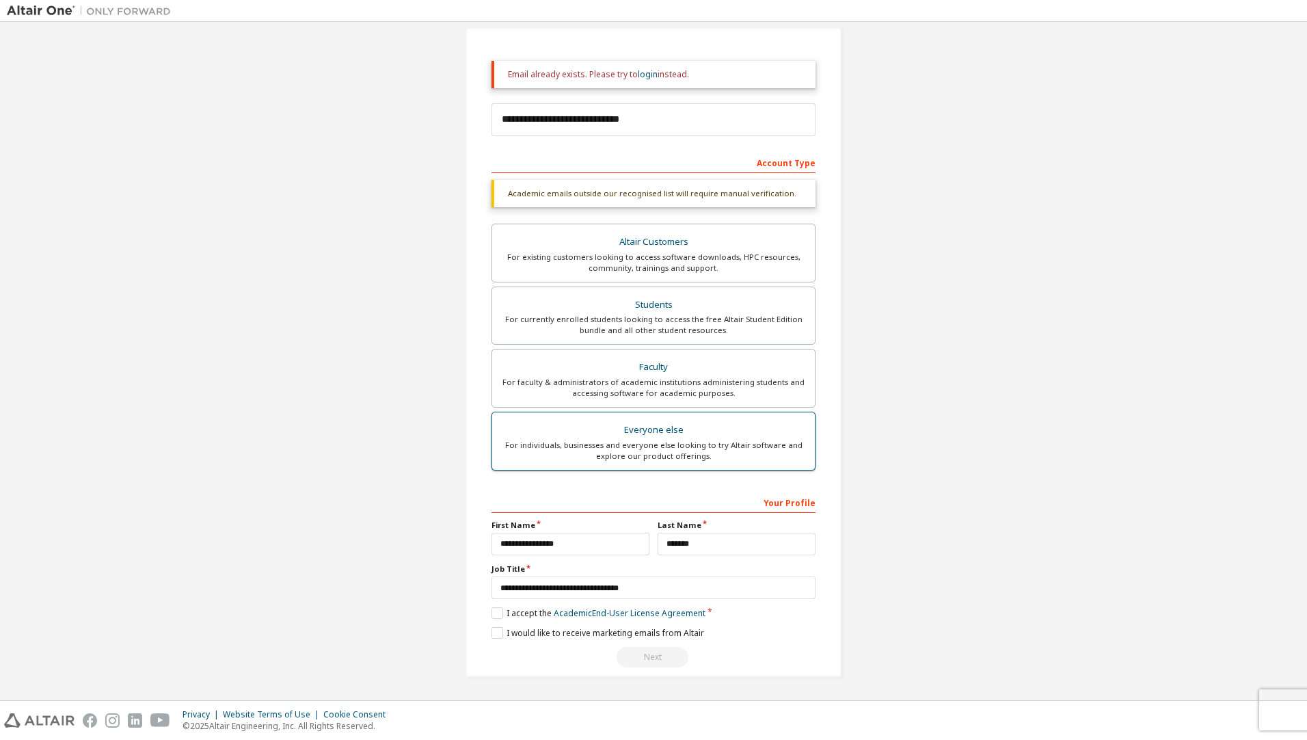
scroll to position [70, 0]
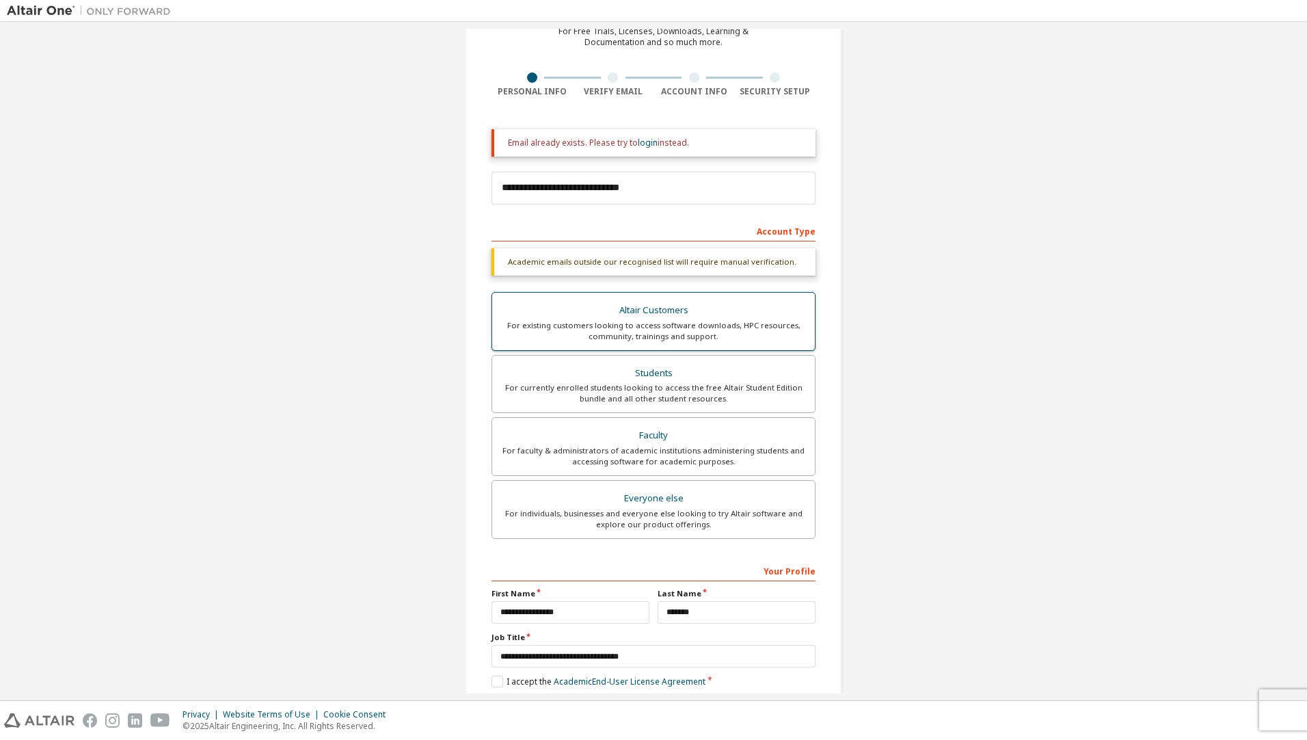
click at [601, 324] on div "For existing customers looking to access software downloads, HPC resources, com…" at bounding box center [654, 331] width 306 height 22
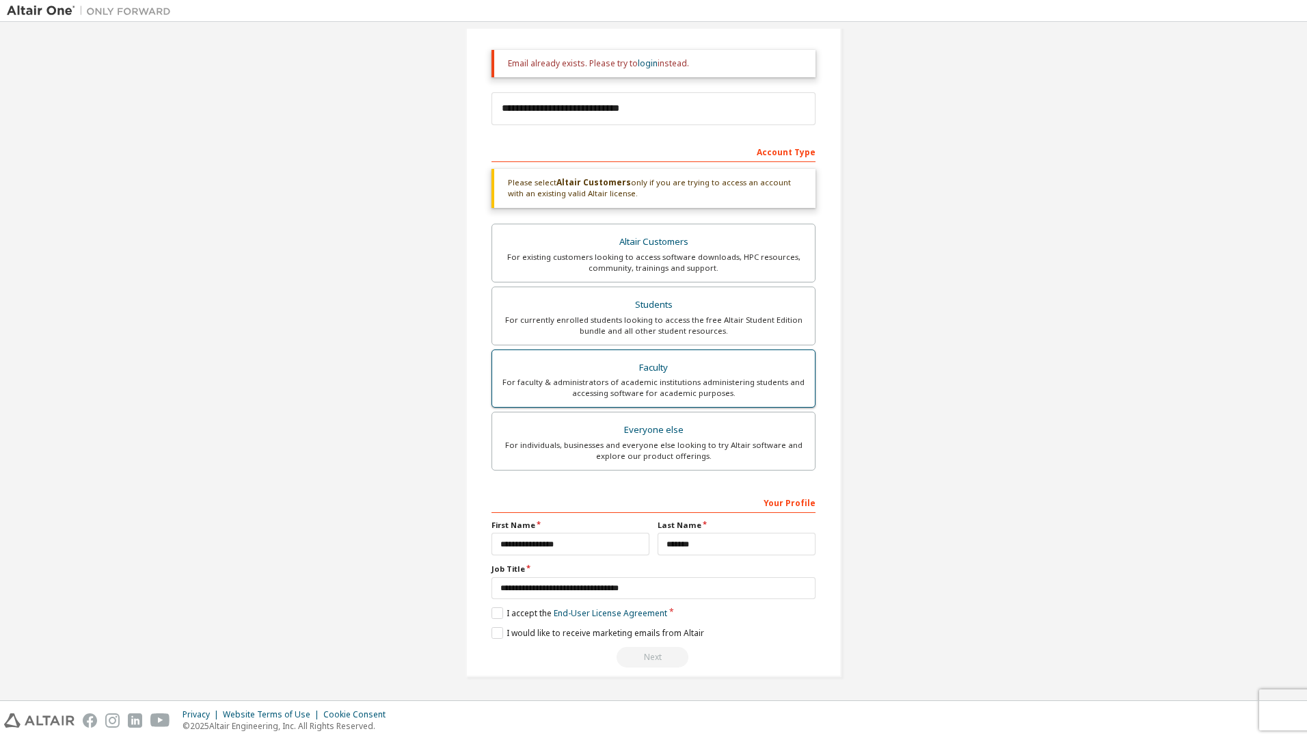
click at [599, 385] on div "For faculty & administrators of academic institutions administering students an…" at bounding box center [654, 388] width 306 height 22
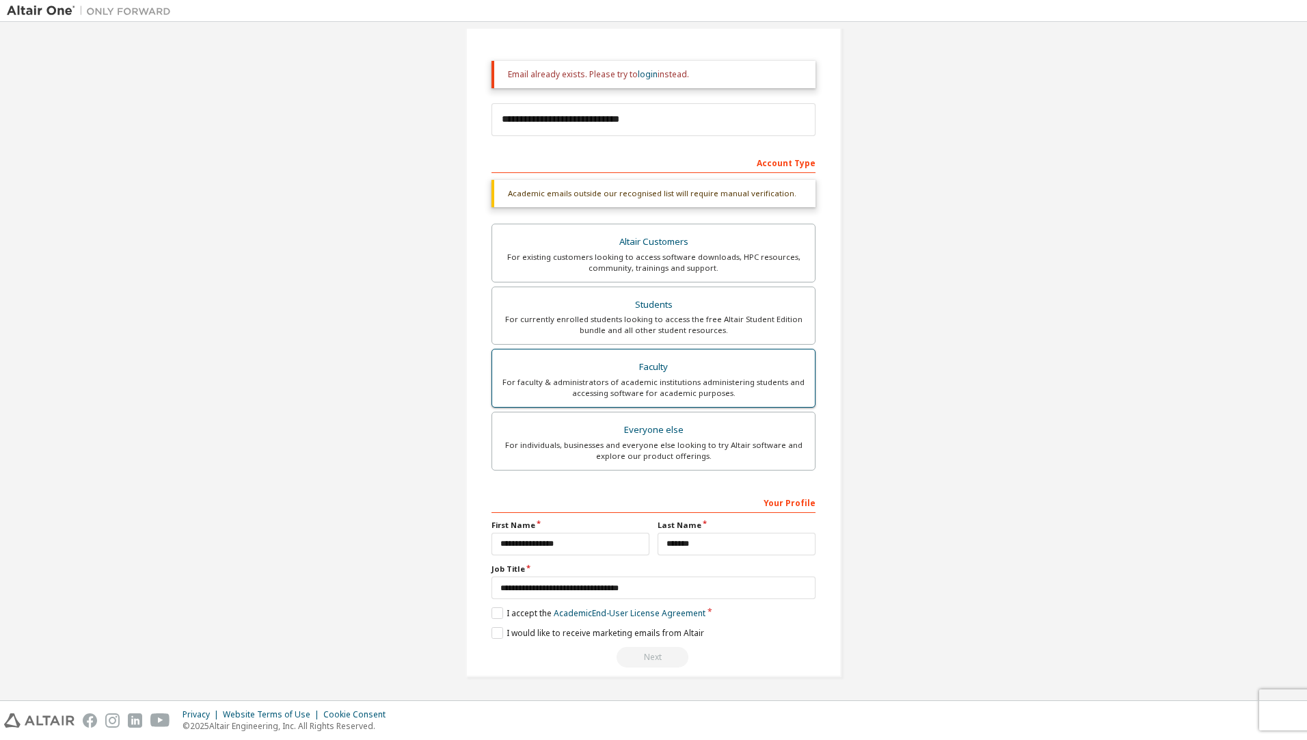
scroll to position [138, 0]
click at [513, 609] on label "I accept the Academic End-User License Agreement" at bounding box center [599, 613] width 214 height 12
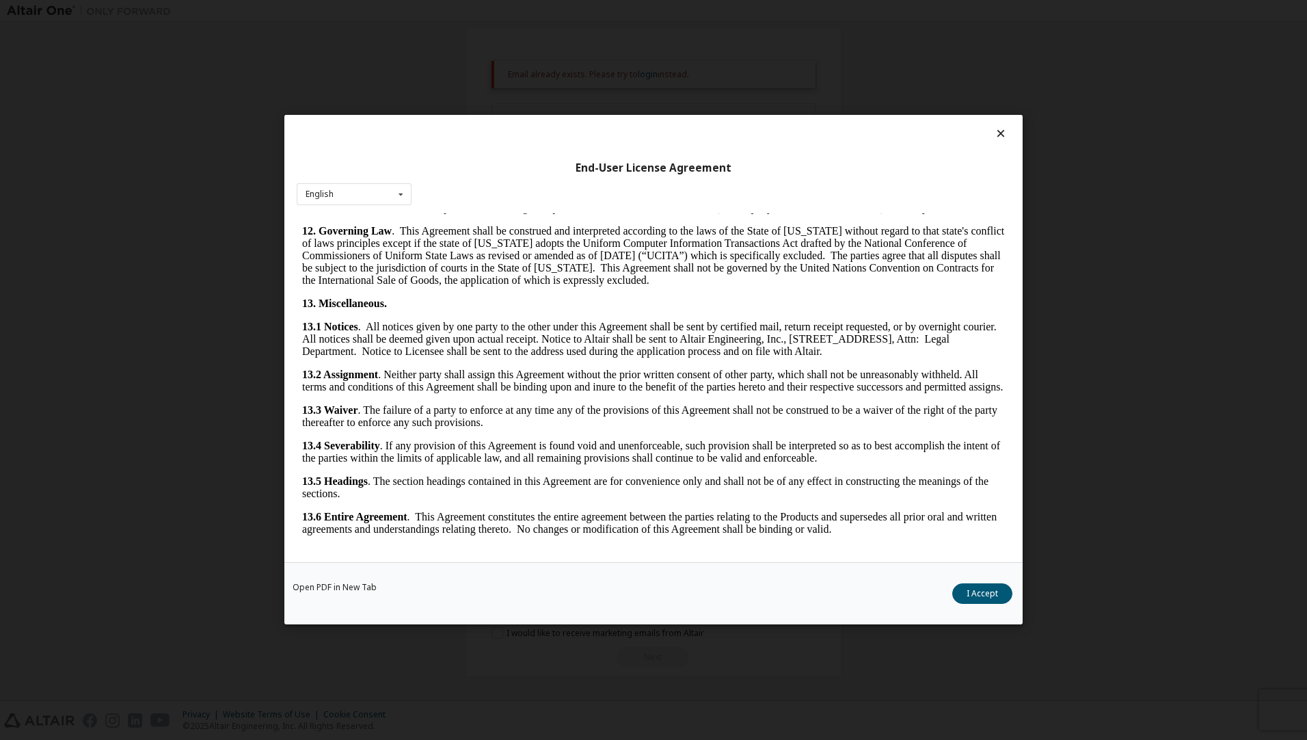
scroll to position [2121, 0]
click at [987, 590] on button "I Accept" at bounding box center [983, 594] width 60 height 21
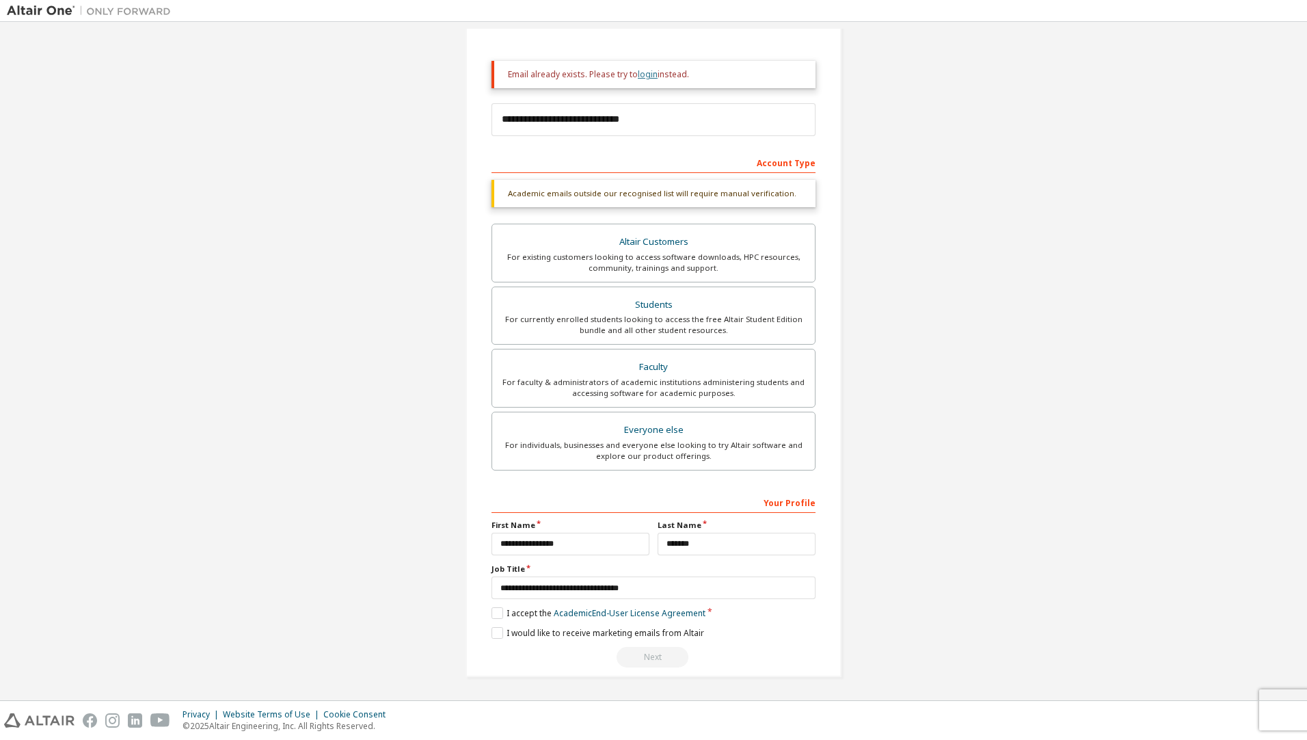
click at [644, 72] on link "login" at bounding box center [648, 74] width 20 height 12
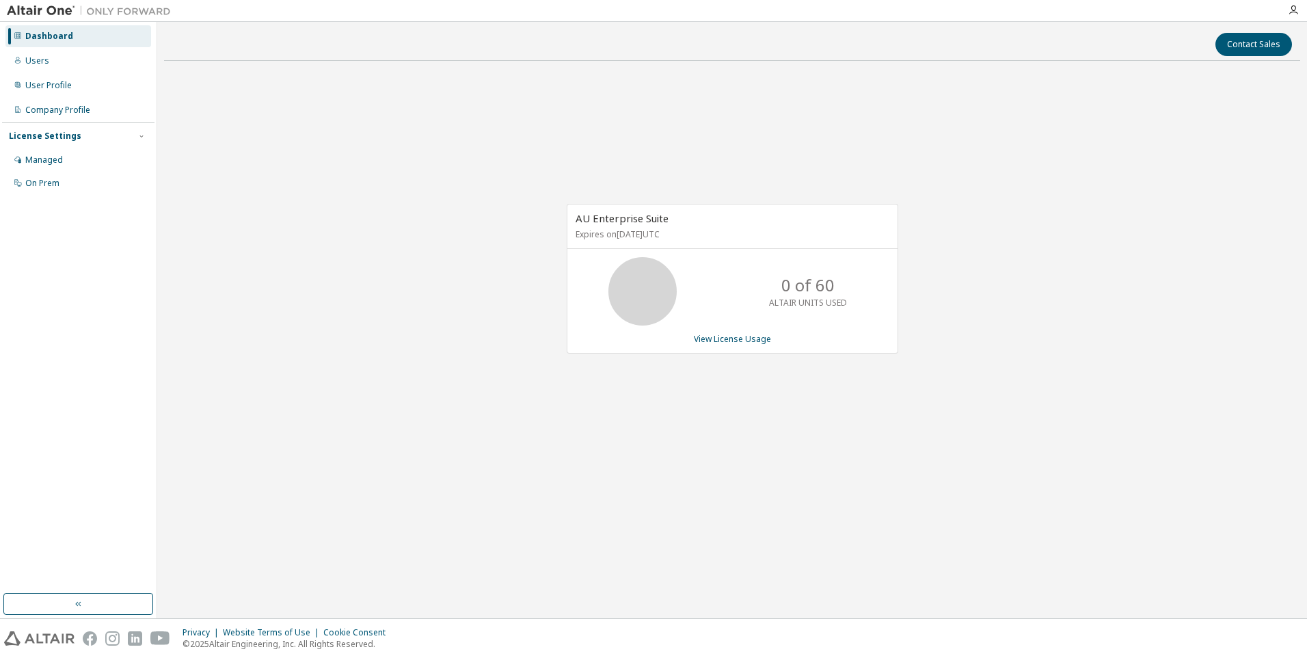
click at [107, 34] on div "Dashboard" at bounding box center [78, 36] width 146 height 22
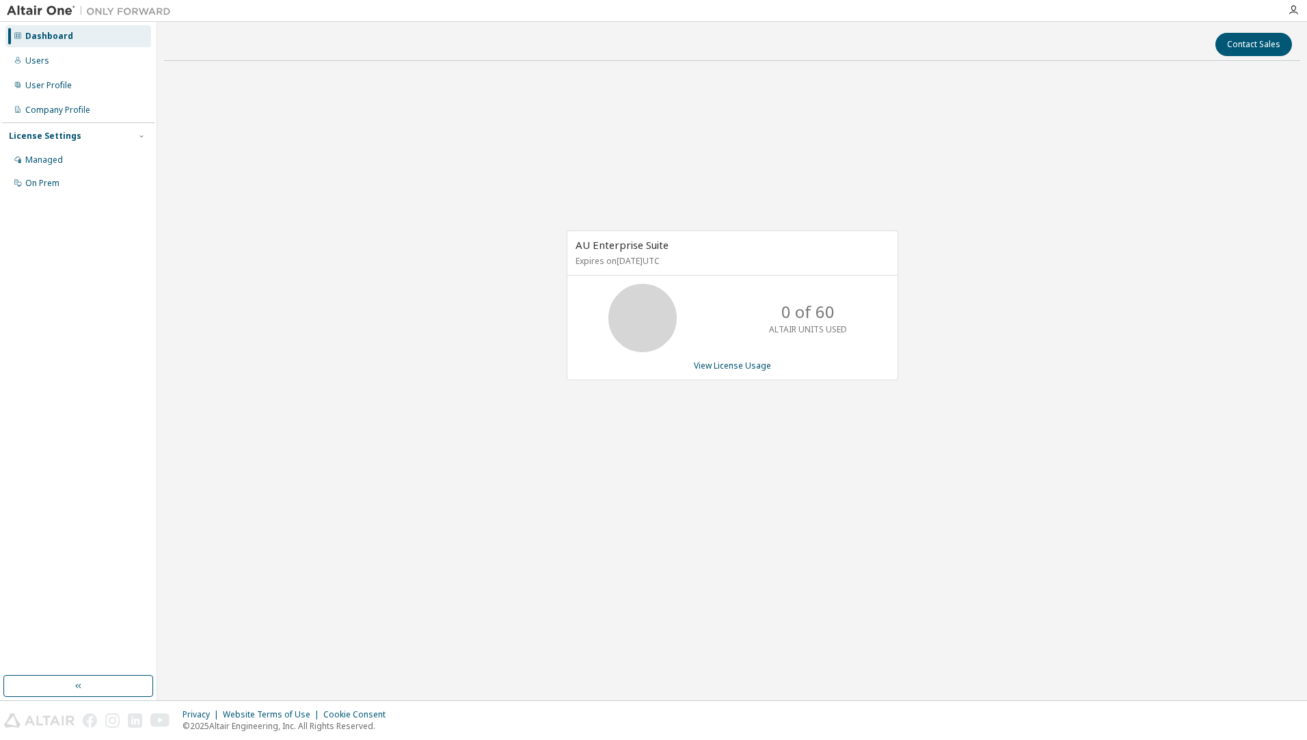
click at [55, 33] on div "Dashboard" at bounding box center [49, 36] width 48 height 11
click at [62, 62] on div "Users" at bounding box center [78, 61] width 146 height 22
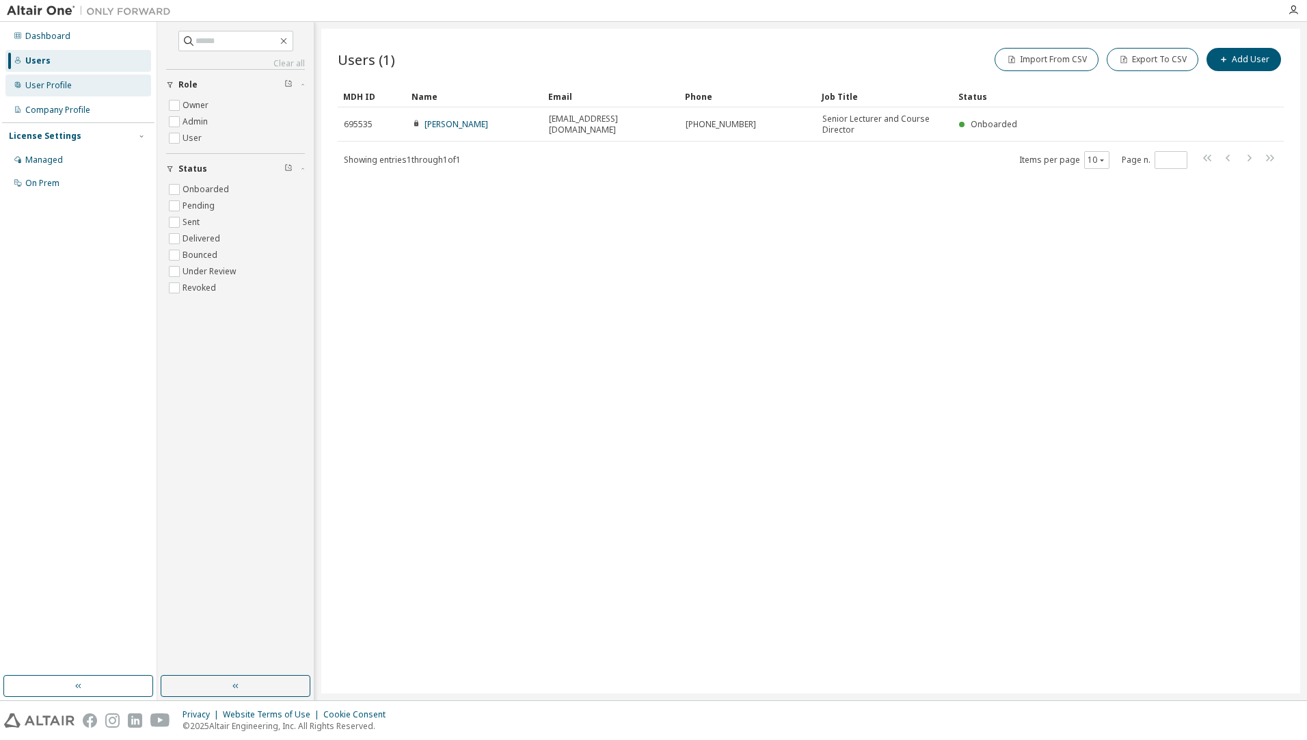
click at [67, 83] on div "User Profile" at bounding box center [48, 85] width 46 height 11
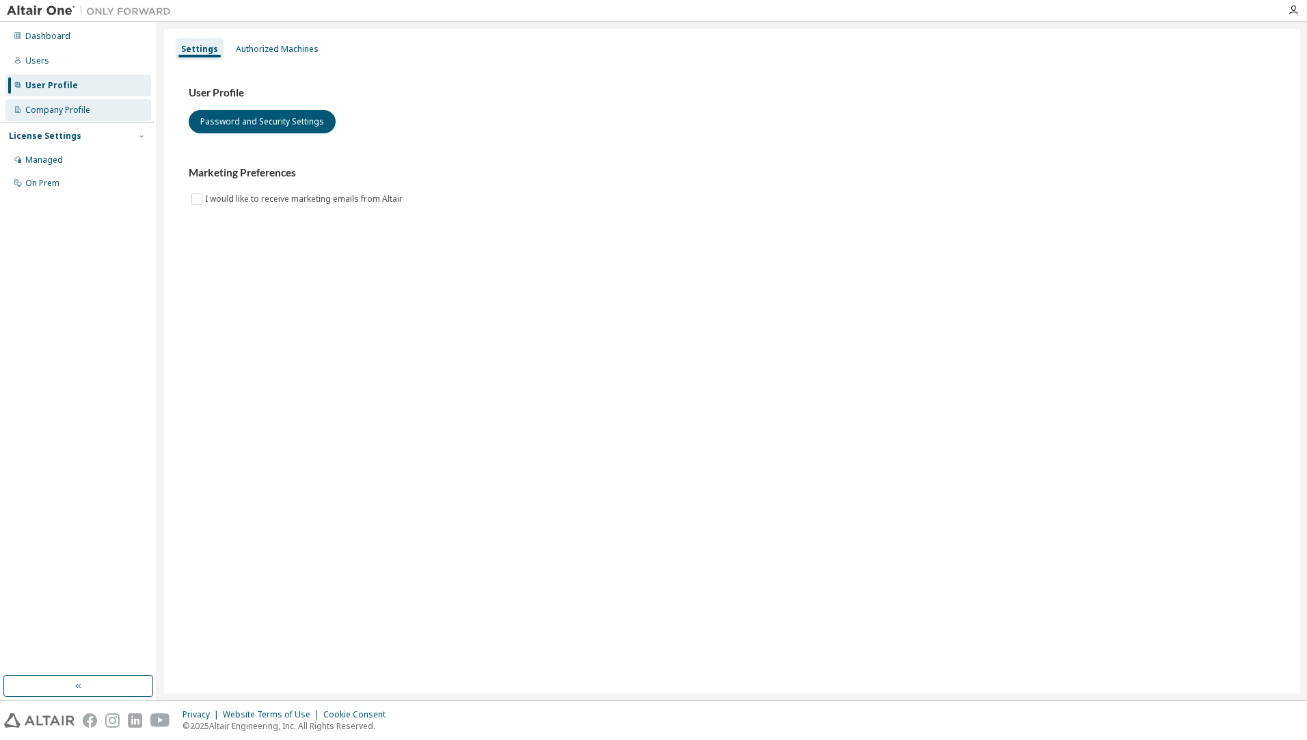
click at [75, 114] on div "Company Profile" at bounding box center [57, 110] width 65 height 11
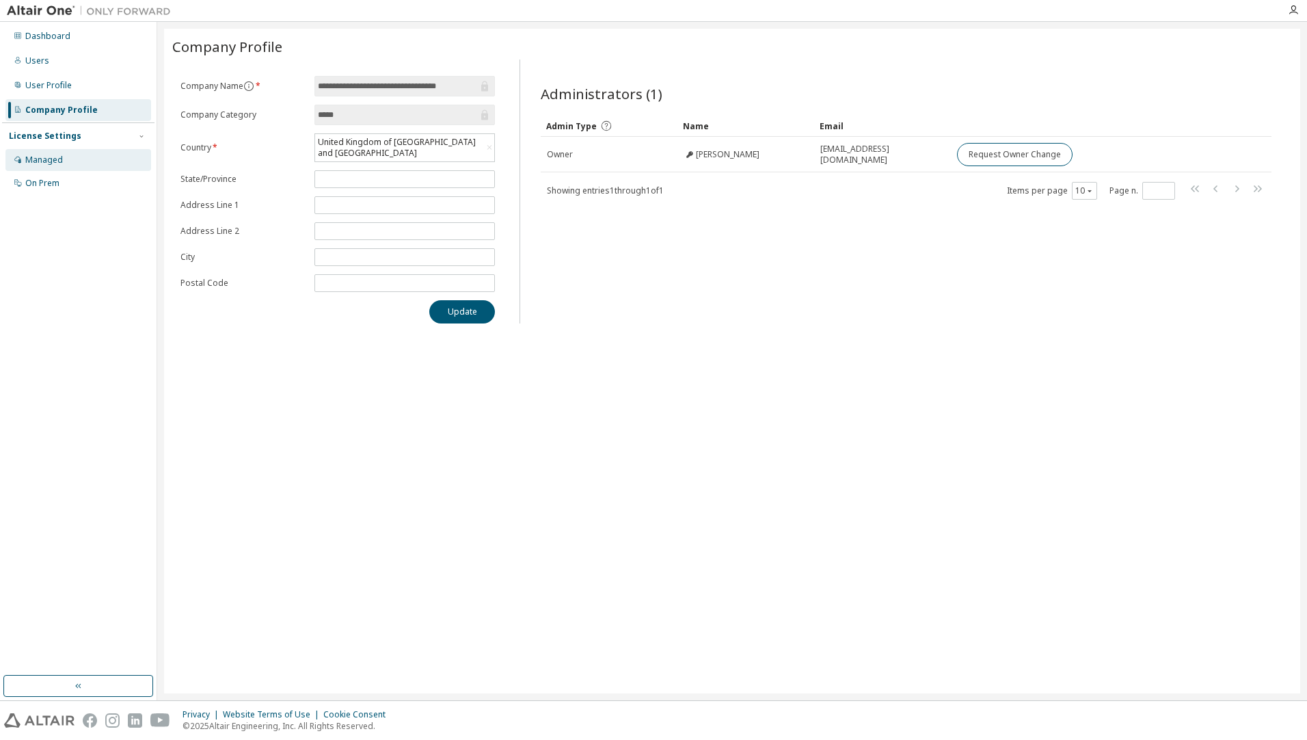
click at [66, 155] on div "Managed" at bounding box center [78, 160] width 146 height 22
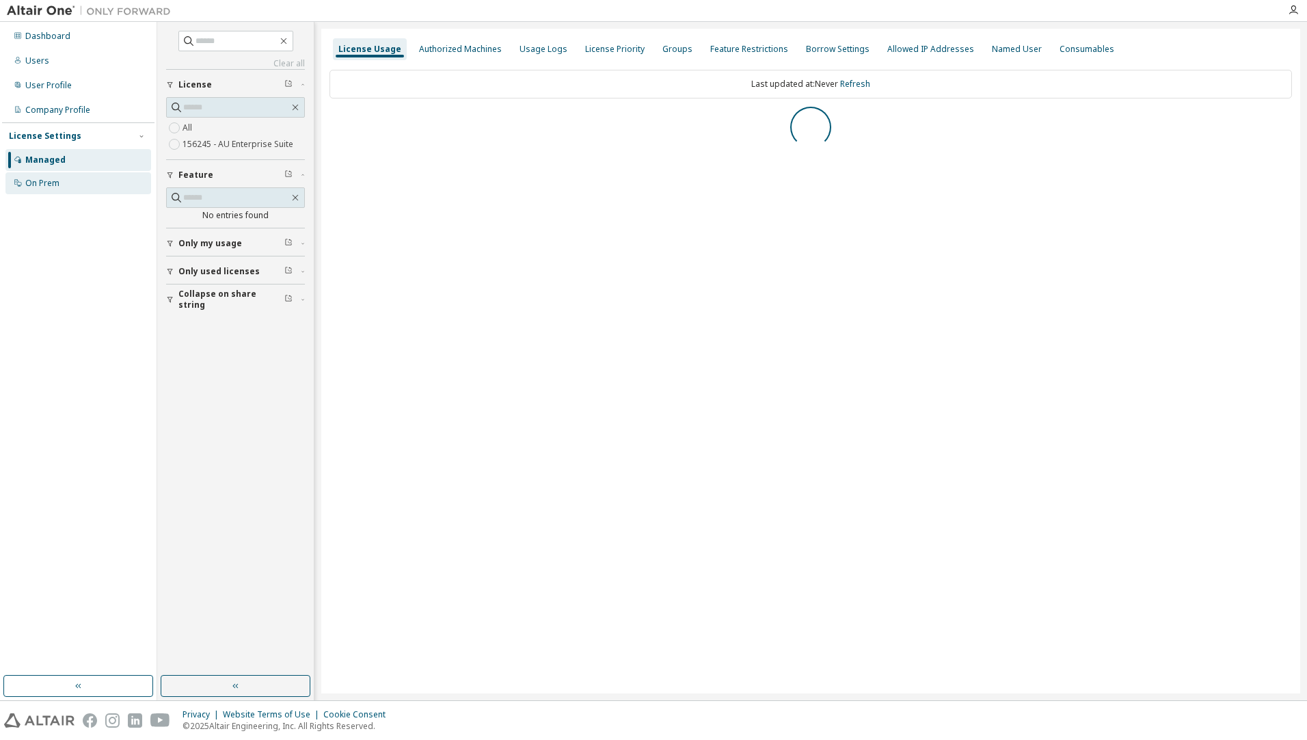
click at [70, 180] on div "On Prem" at bounding box center [78, 183] width 146 height 22
